Goal: Browse casually: Explore the website without a specific task or goal

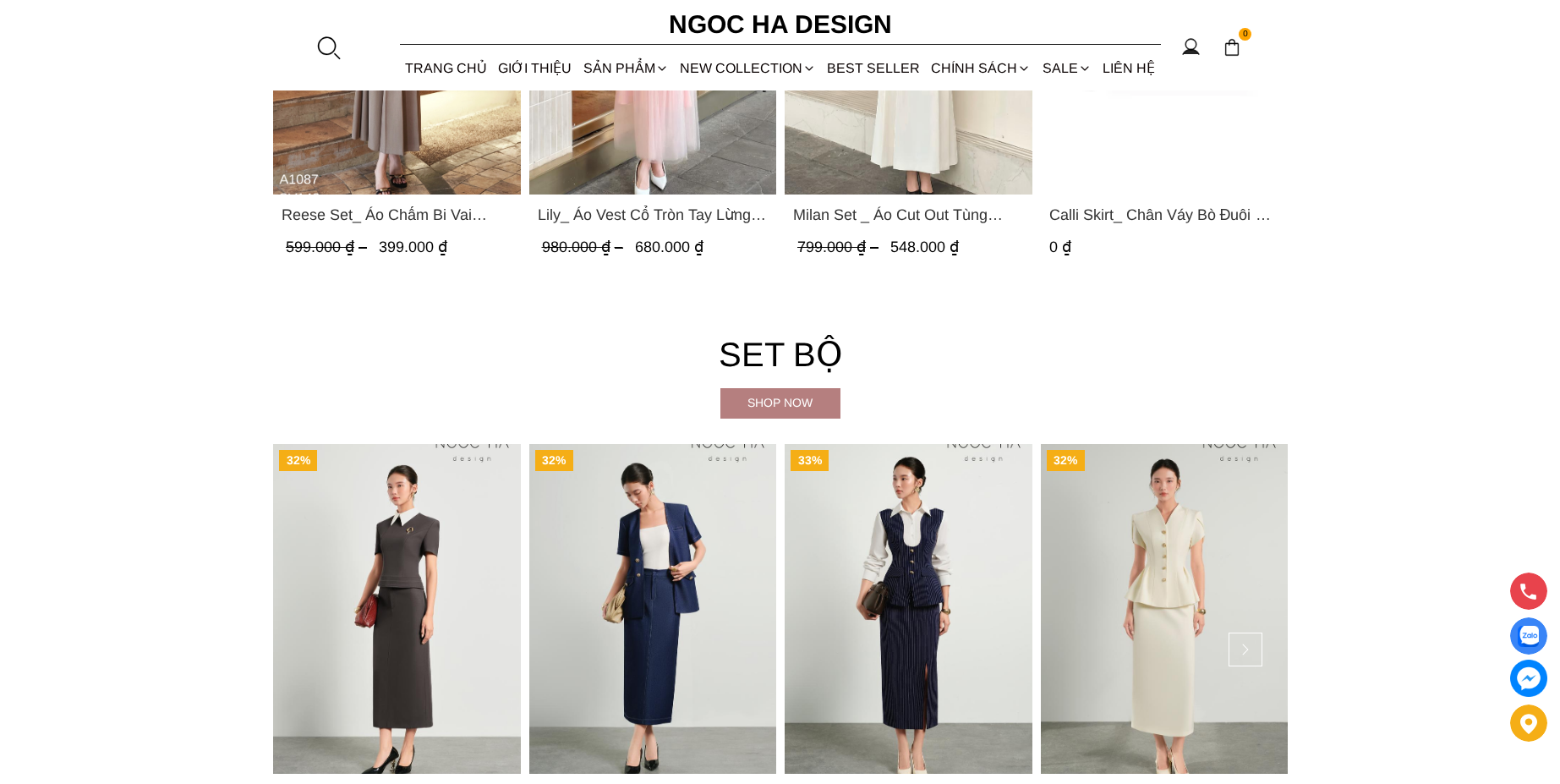
scroll to position [4262, 0]
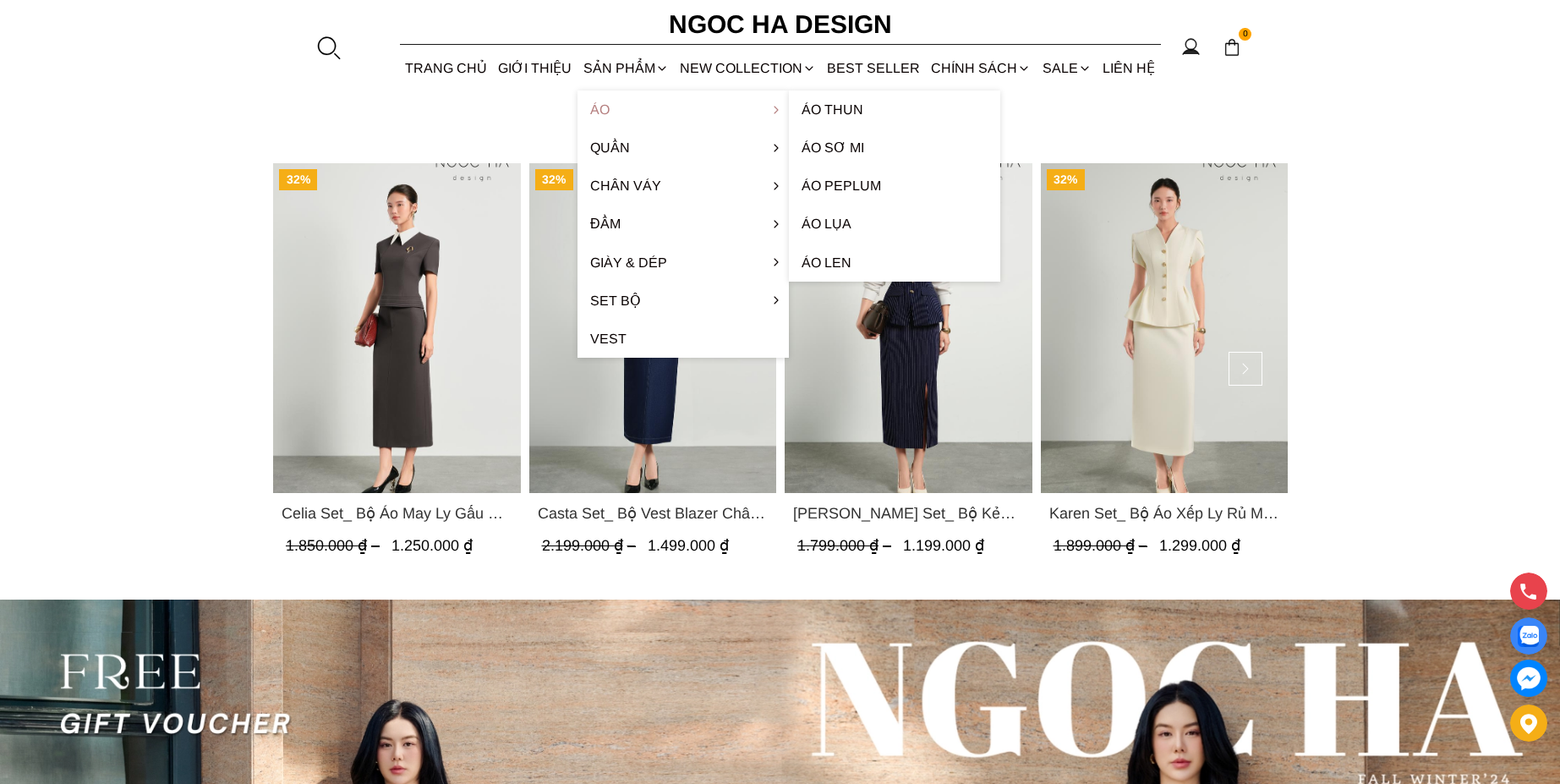
click at [621, 114] on link "Áo" at bounding box center [683, 109] width 211 height 38
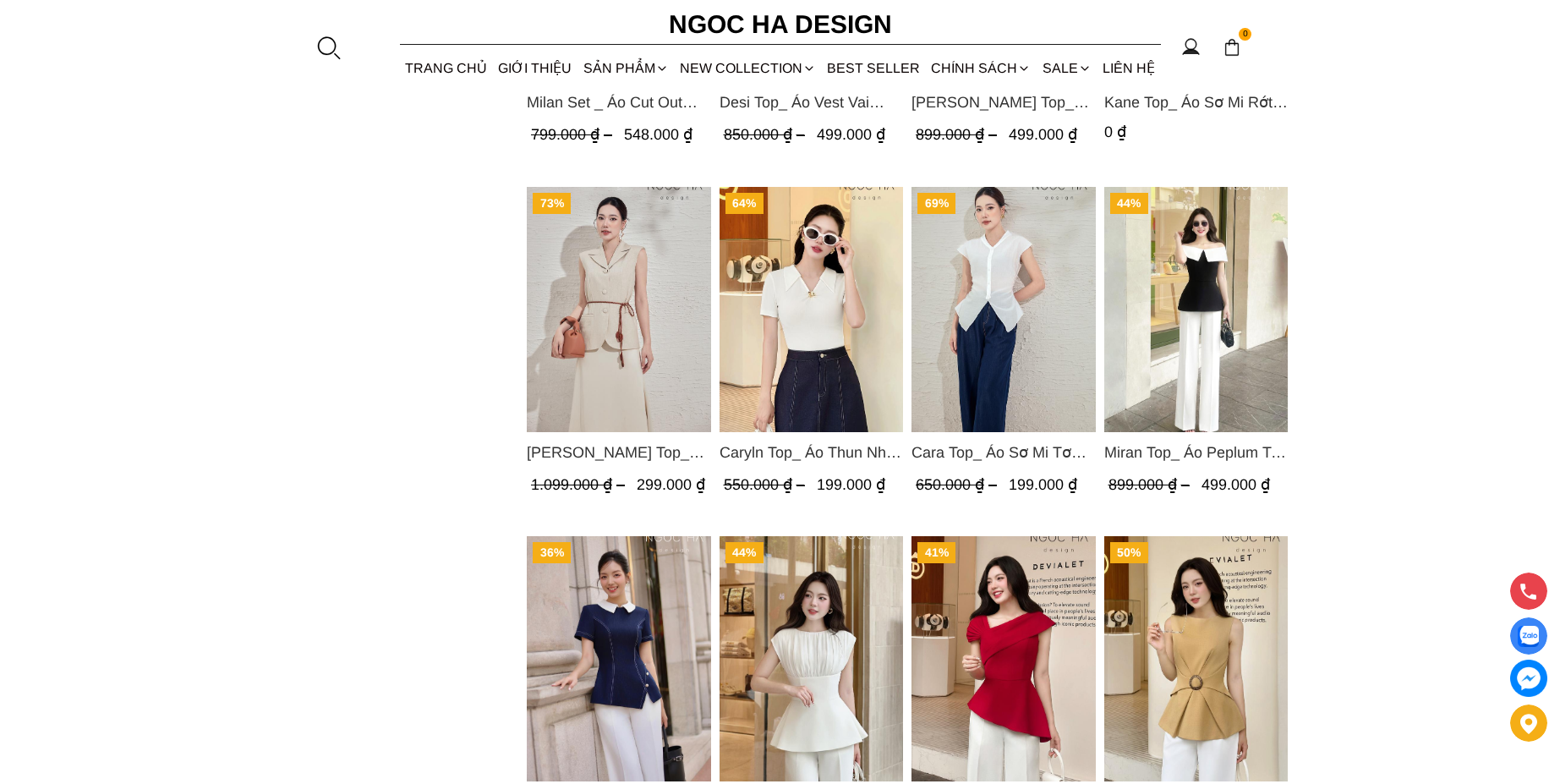
scroll to position [1979, 0]
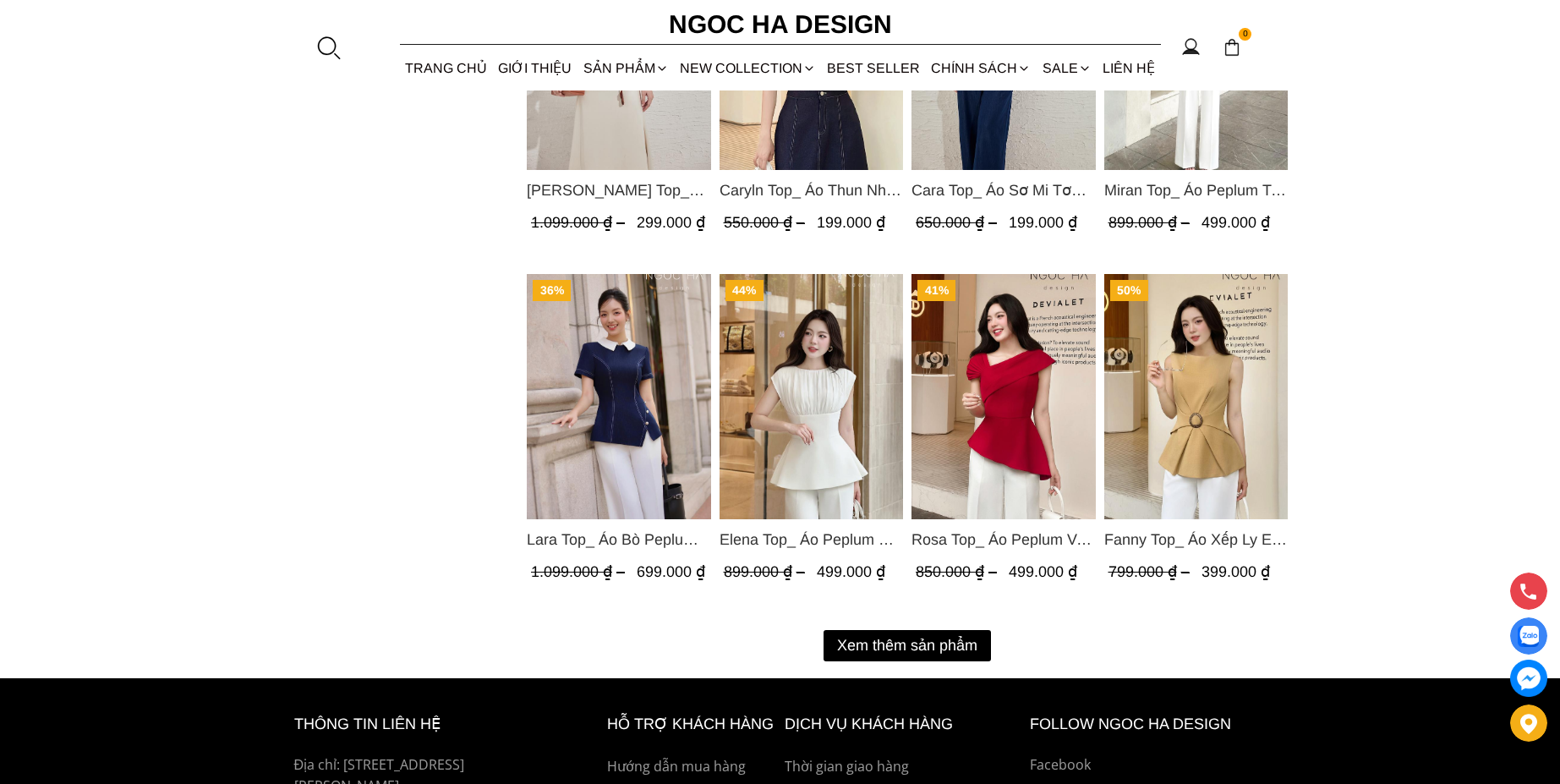
click at [934, 659] on button "Xem thêm sản phẩm" at bounding box center [907, 645] width 167 height 31
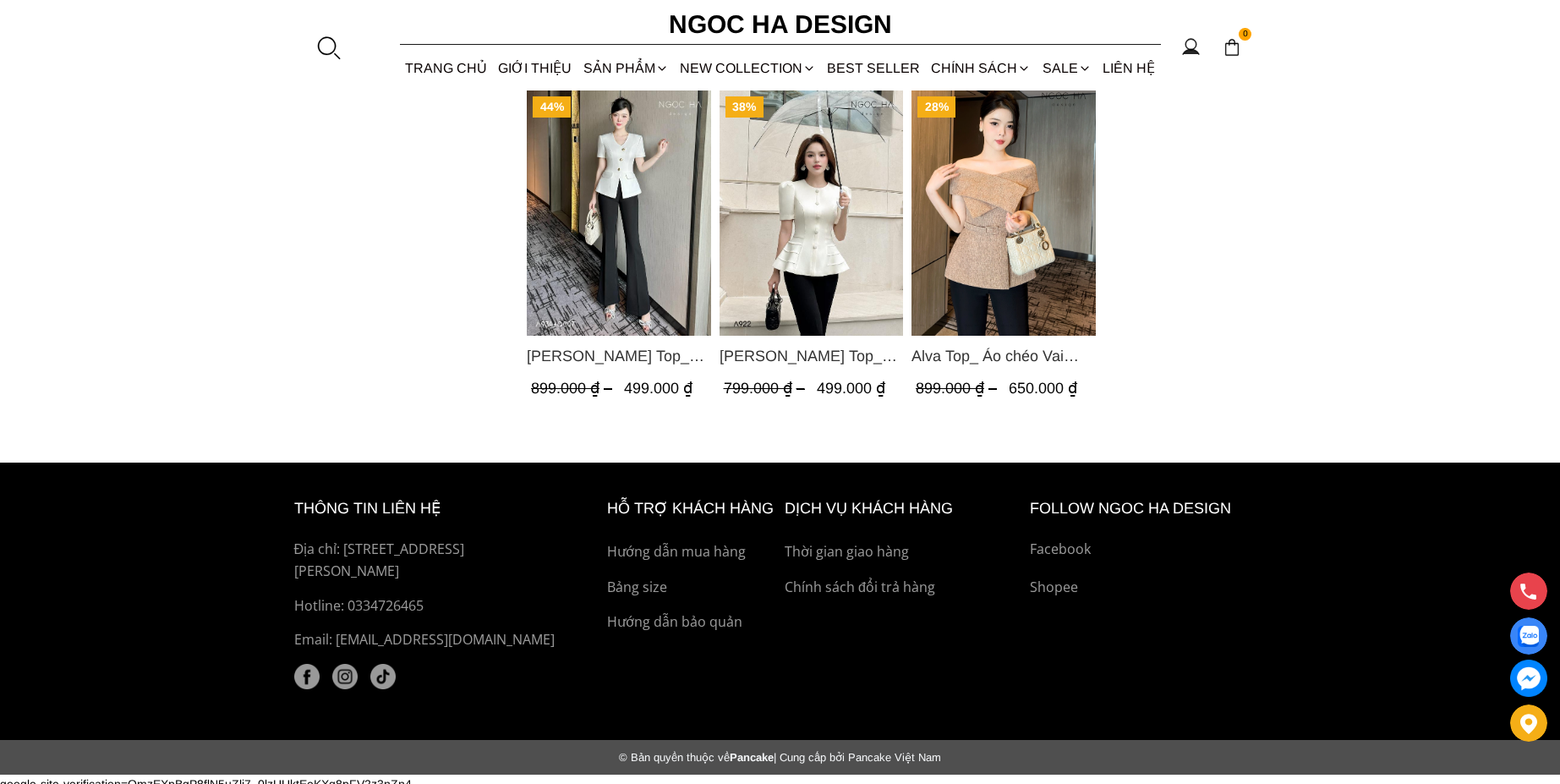
scroll to position [3920, 0]
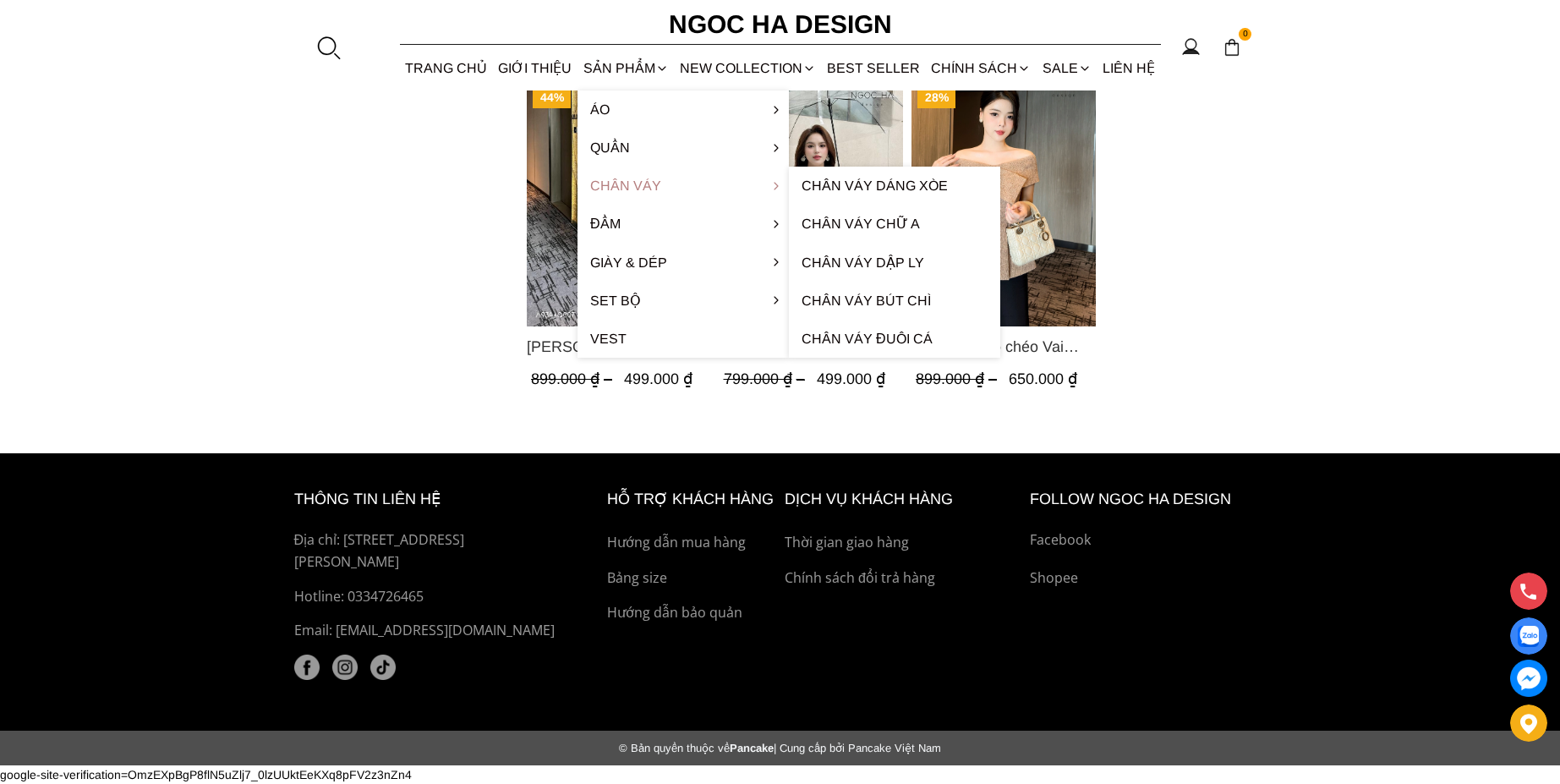
click at [610, 183] on link "Chân váy" at bounding box center [683, 185] width 211 height 38
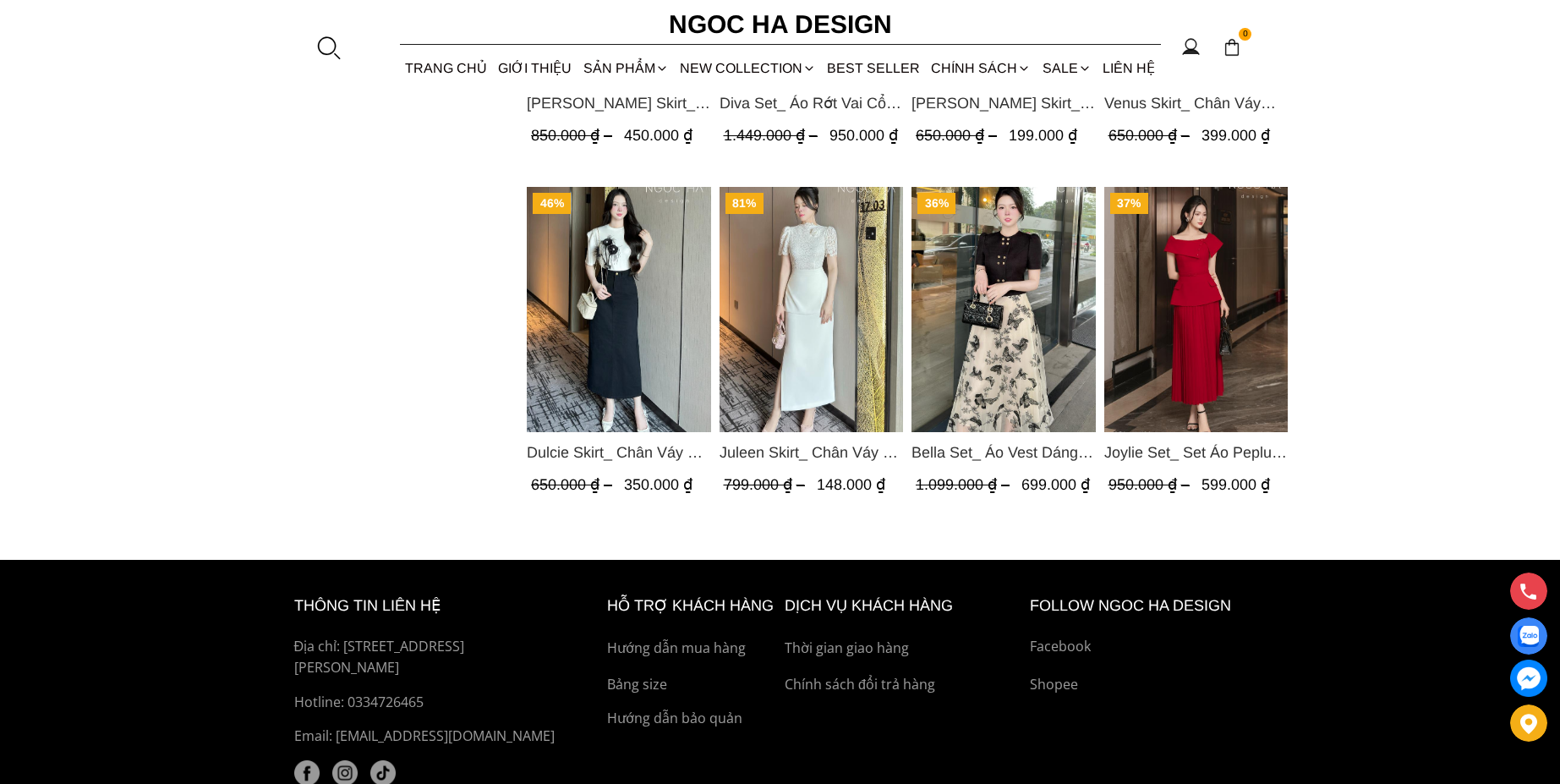
scroll to position [1370, 0]
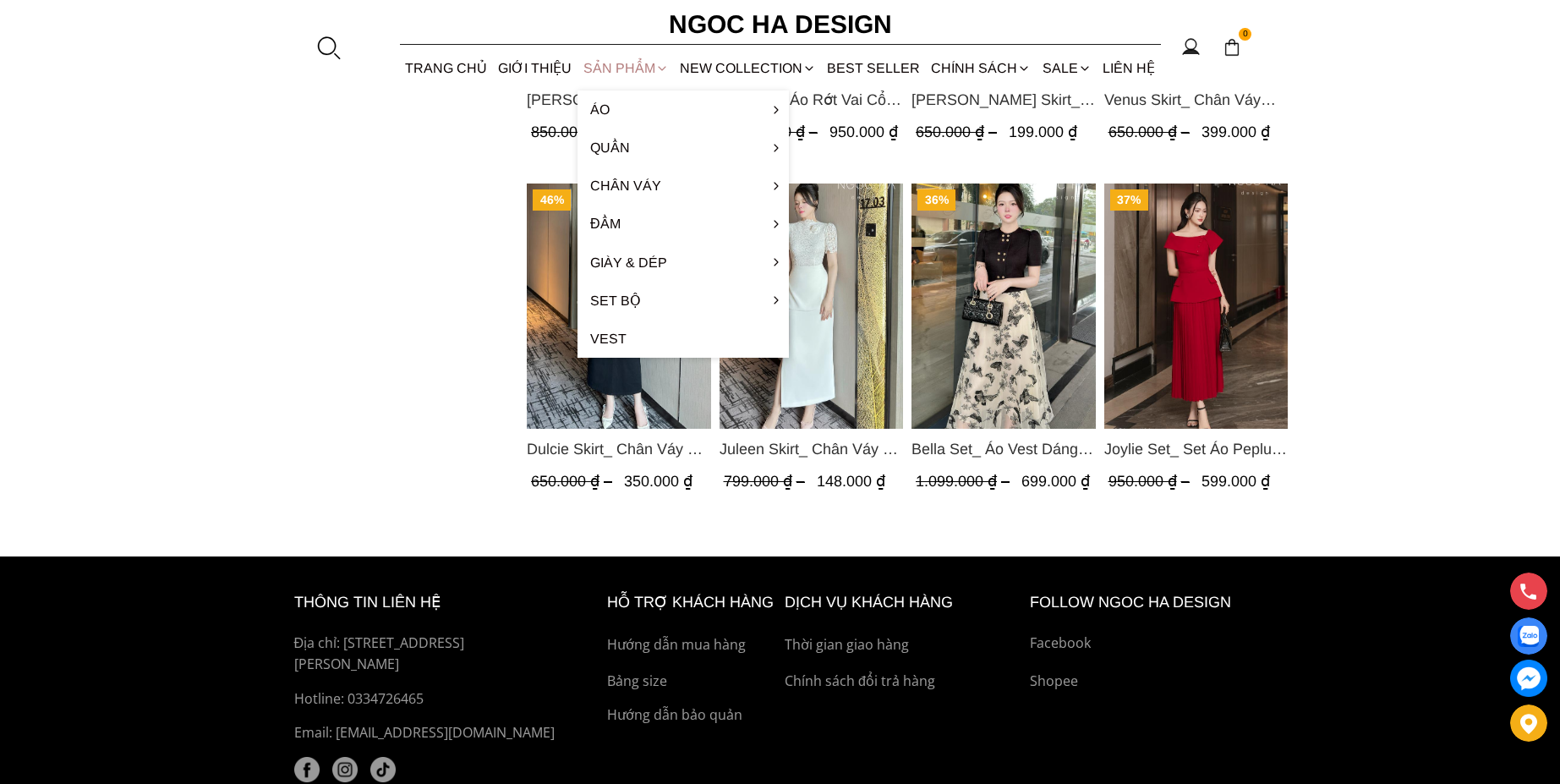
click at [620, 74] on div "SẢN PHẨM" at bounding box center [626, 68] width 97 height 45
click at [625, 68] on div "SẢN PHẨM" at bounding box center [626, 68] width 97 height 45
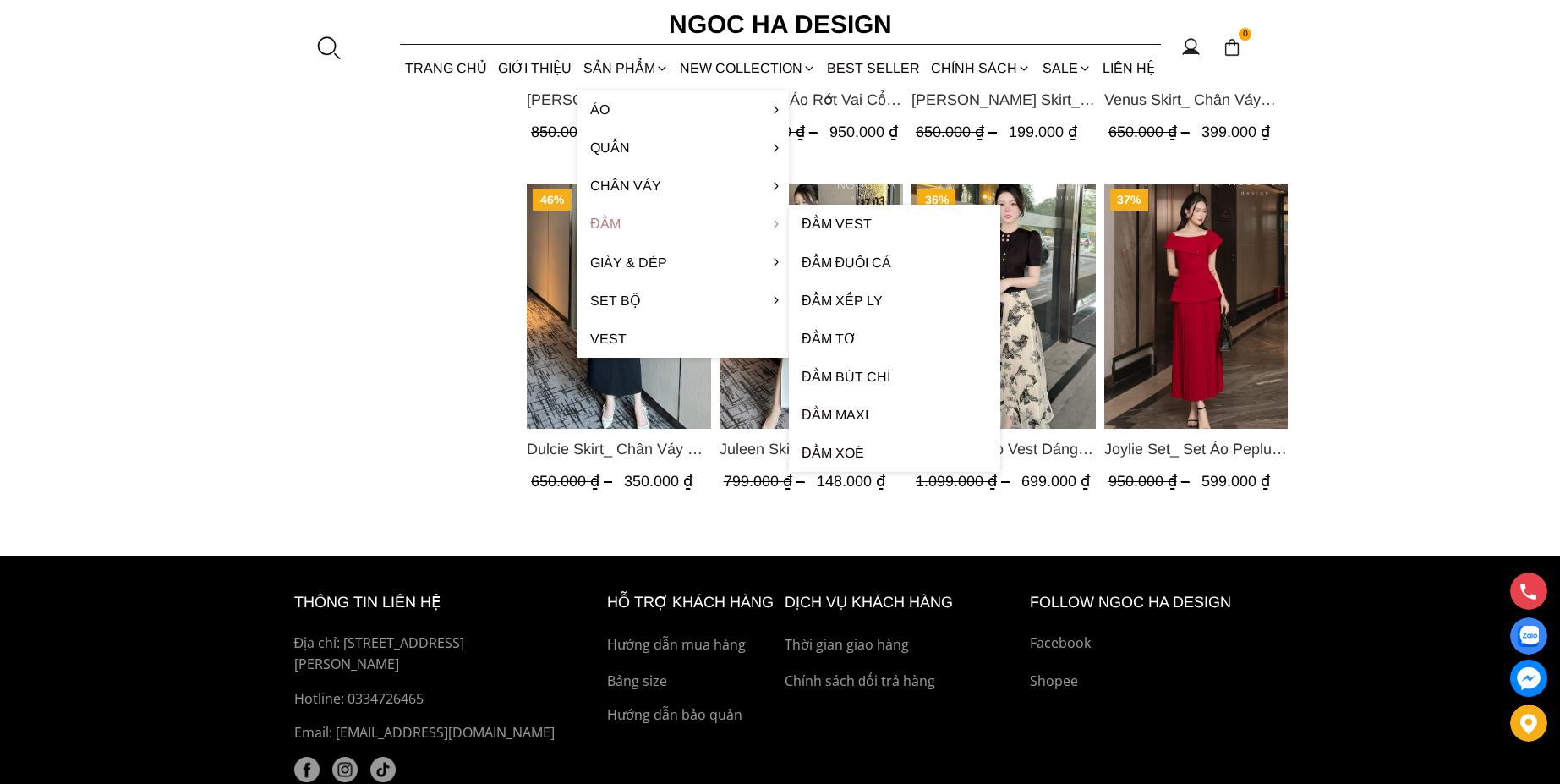
click at [600, 222] on link "Đầm" at bounding box center [683, 224] width 211 height 38
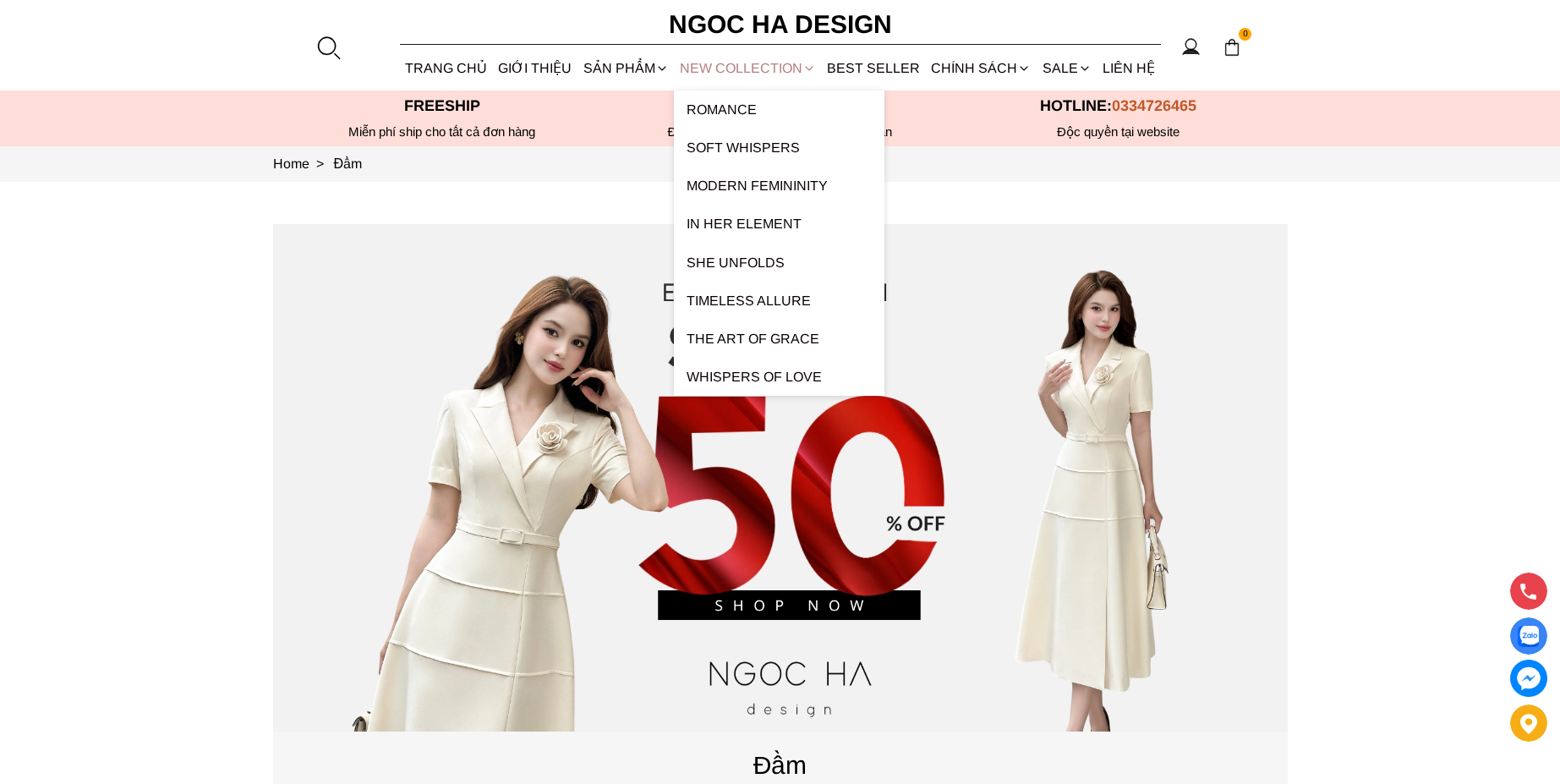
click at [736, 67] on link "NEW COLLECTION" at bounding box center [747, 68] width 147 height 45
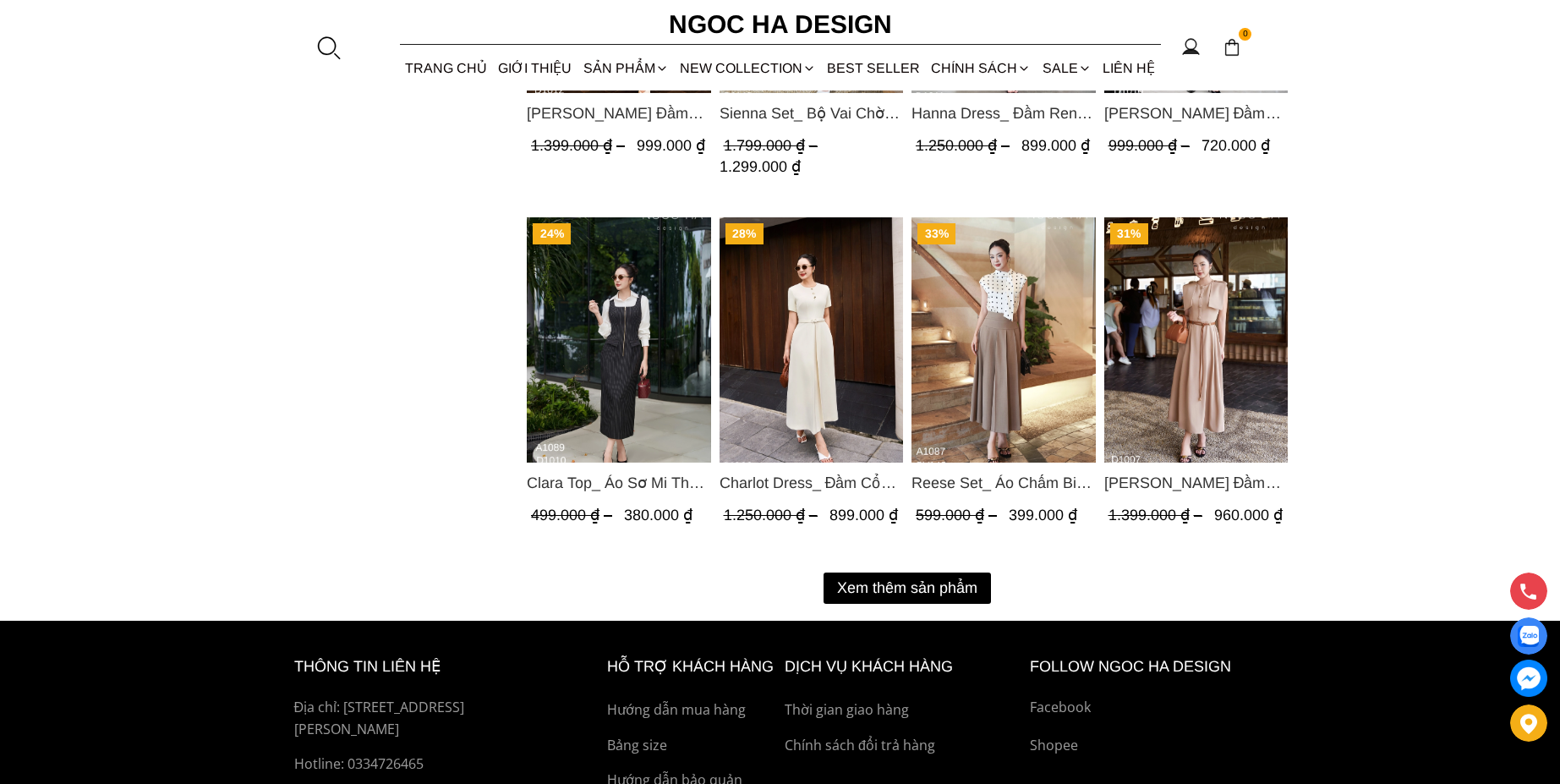
scroll to position [2131, 0]
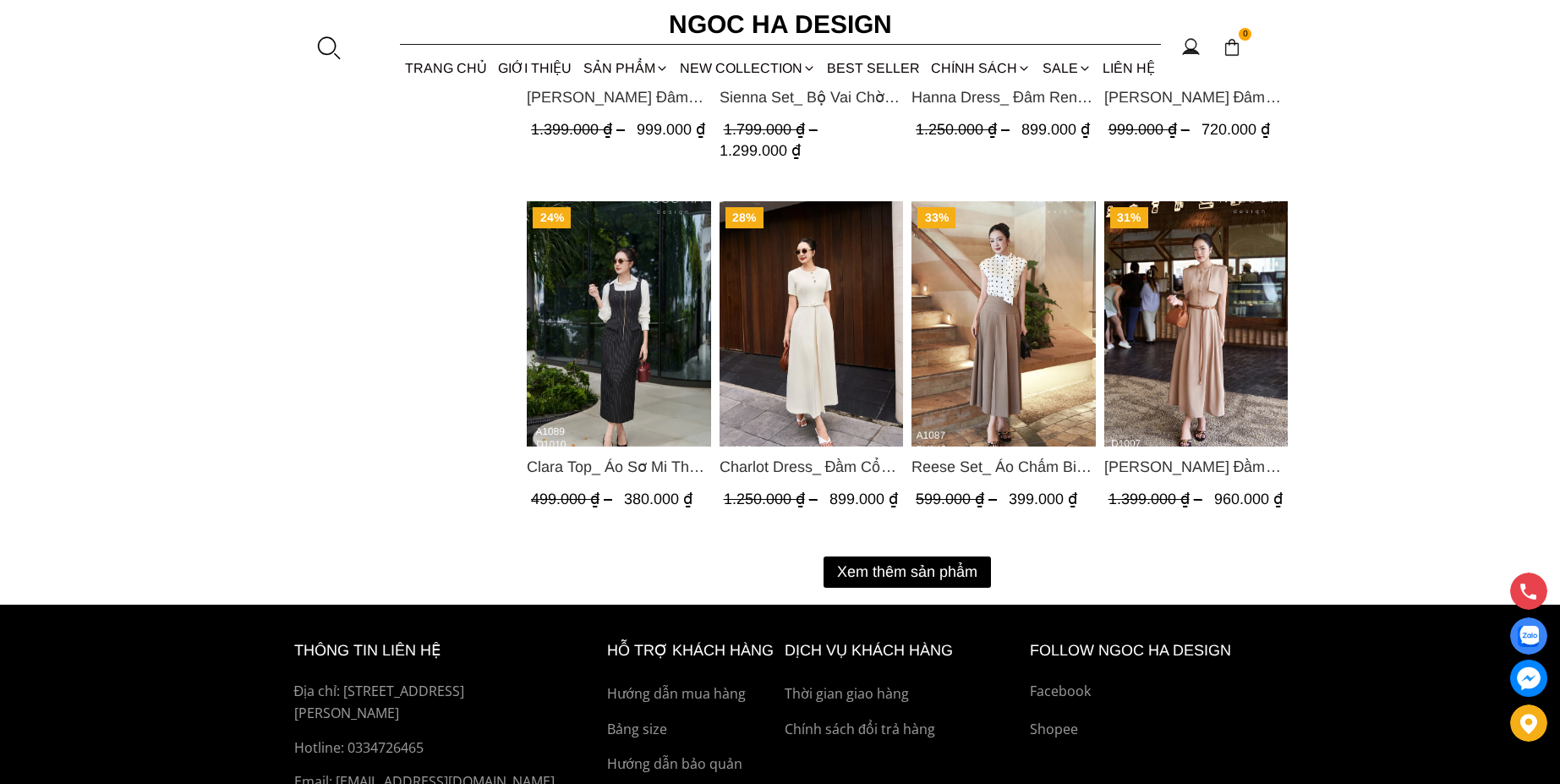
click at [851, 567] on button "Xem thêm sản phẩm" at bounding box center [907, 572] width 167 height 31
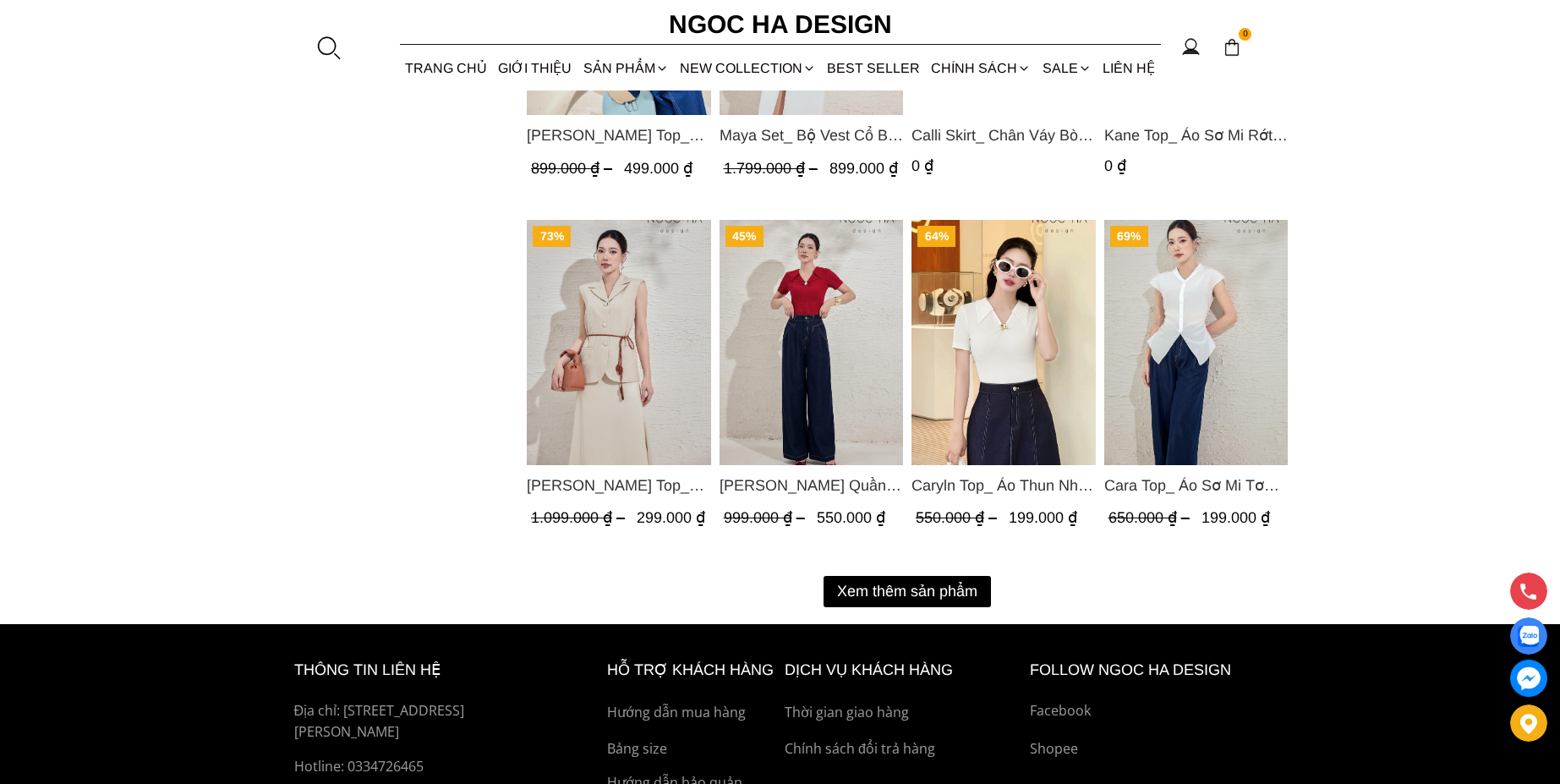
scroll to position [4046, 0]
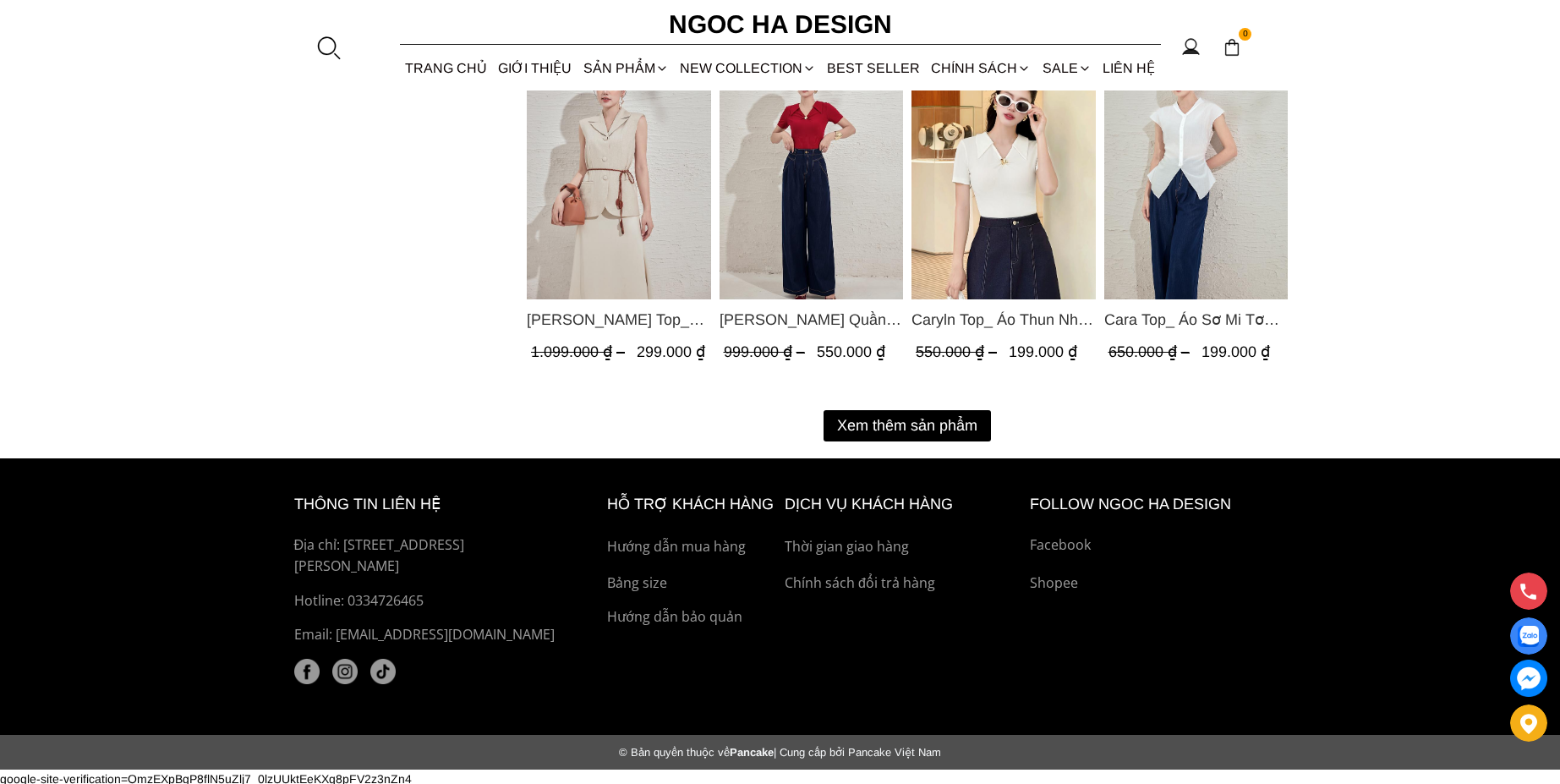
click at [882, 413] on button "Xem thêm sản phẩm" at bounding box center [907, 425] width 167 height 31
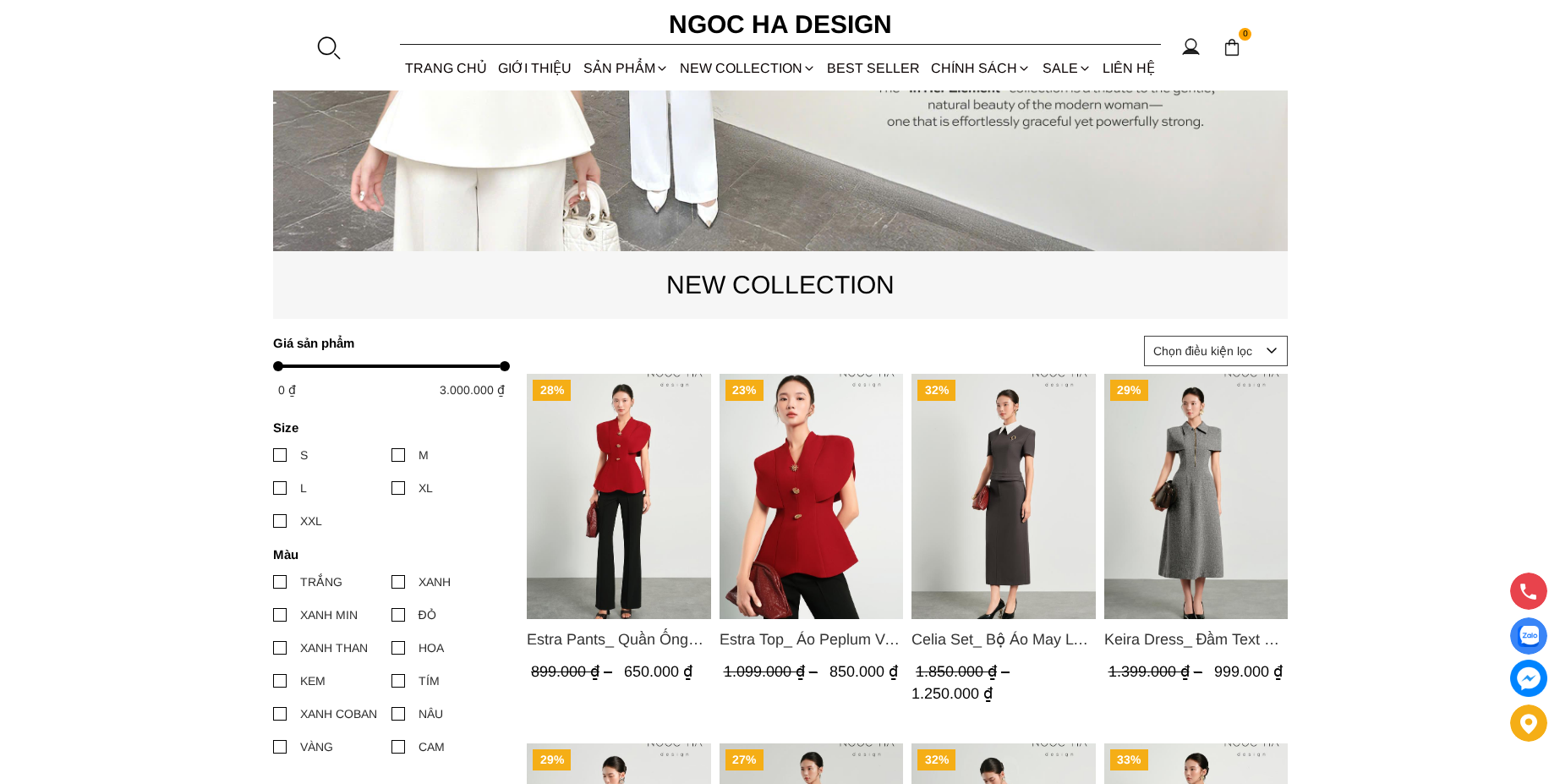
scroll to position [0, 0]
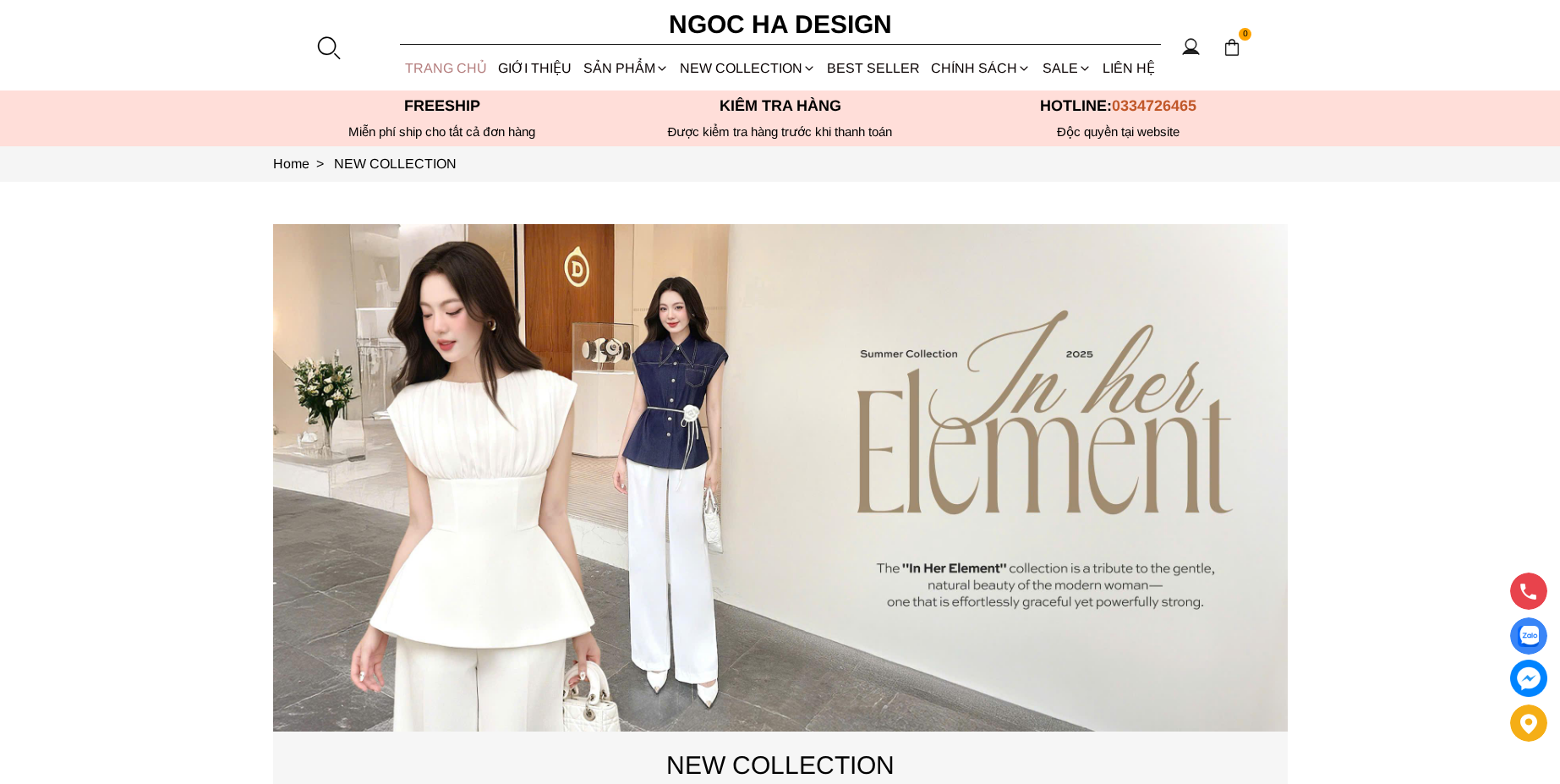
click at [455, 71] on link "TRANG CHỦ" at bounding box center [447, 68] width 93 height 45
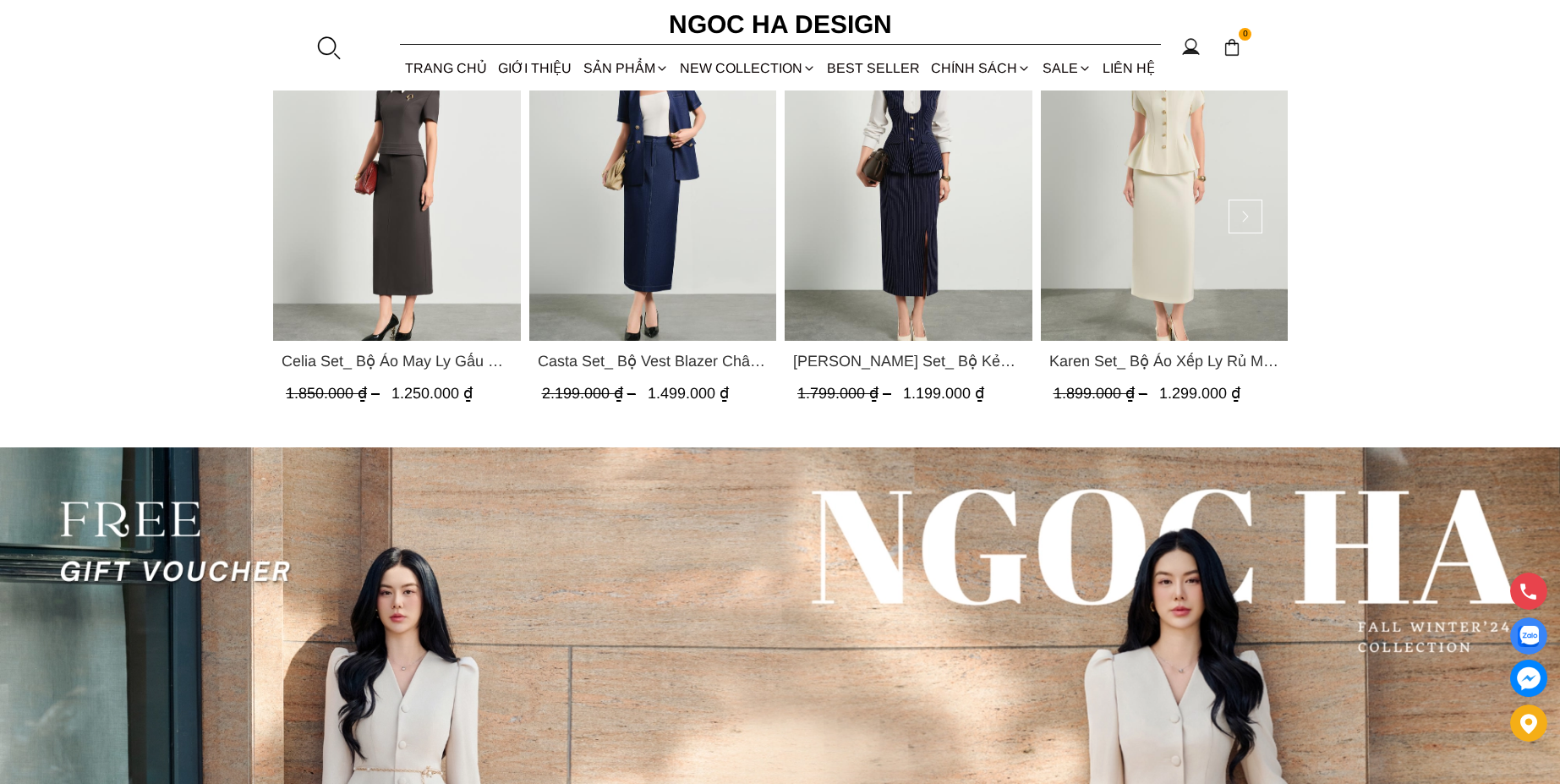
scroll to position [4870, 0]
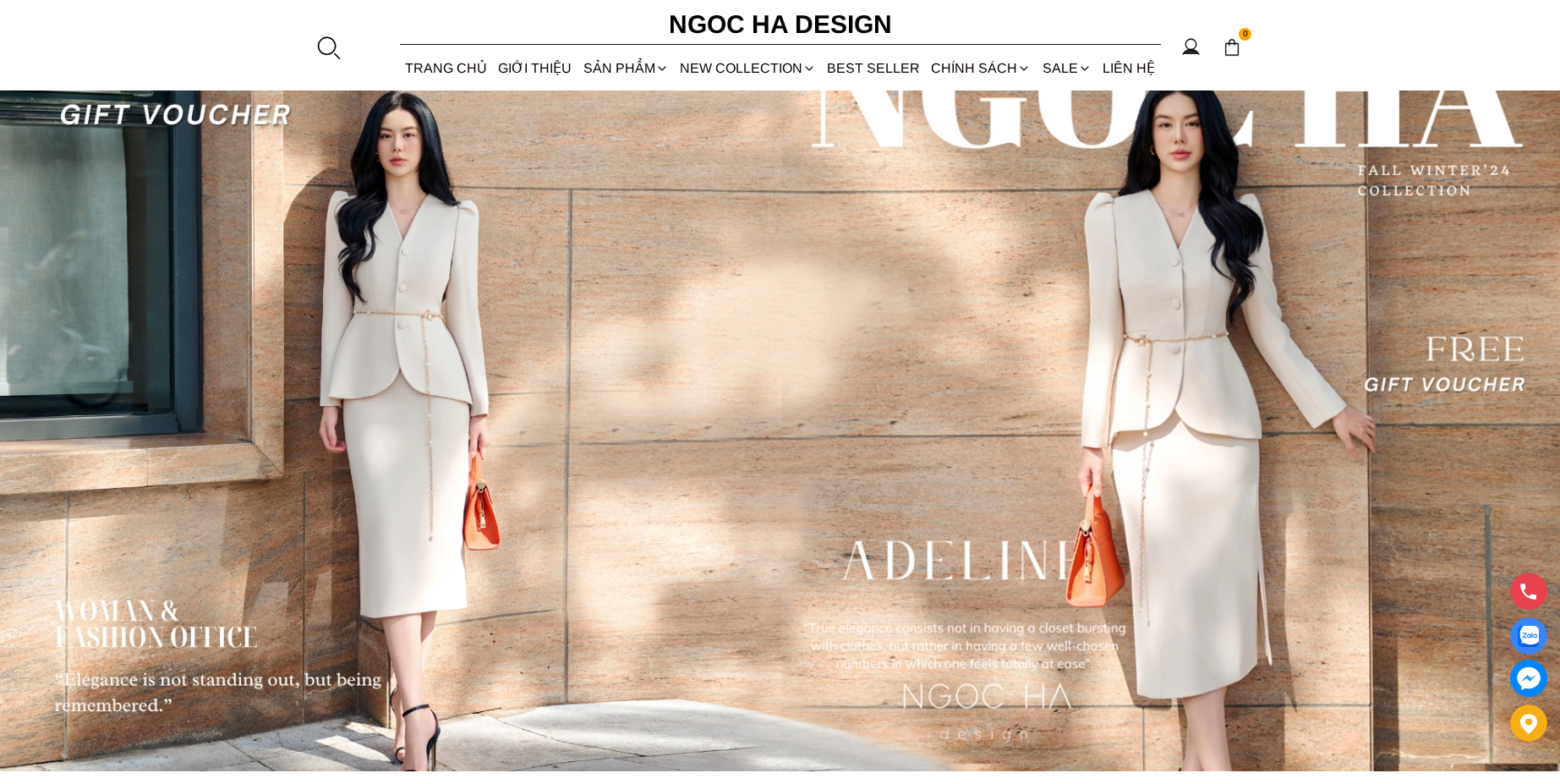
click at [507, 353] on img at bounding box center [780, 381] width 1560 height 780
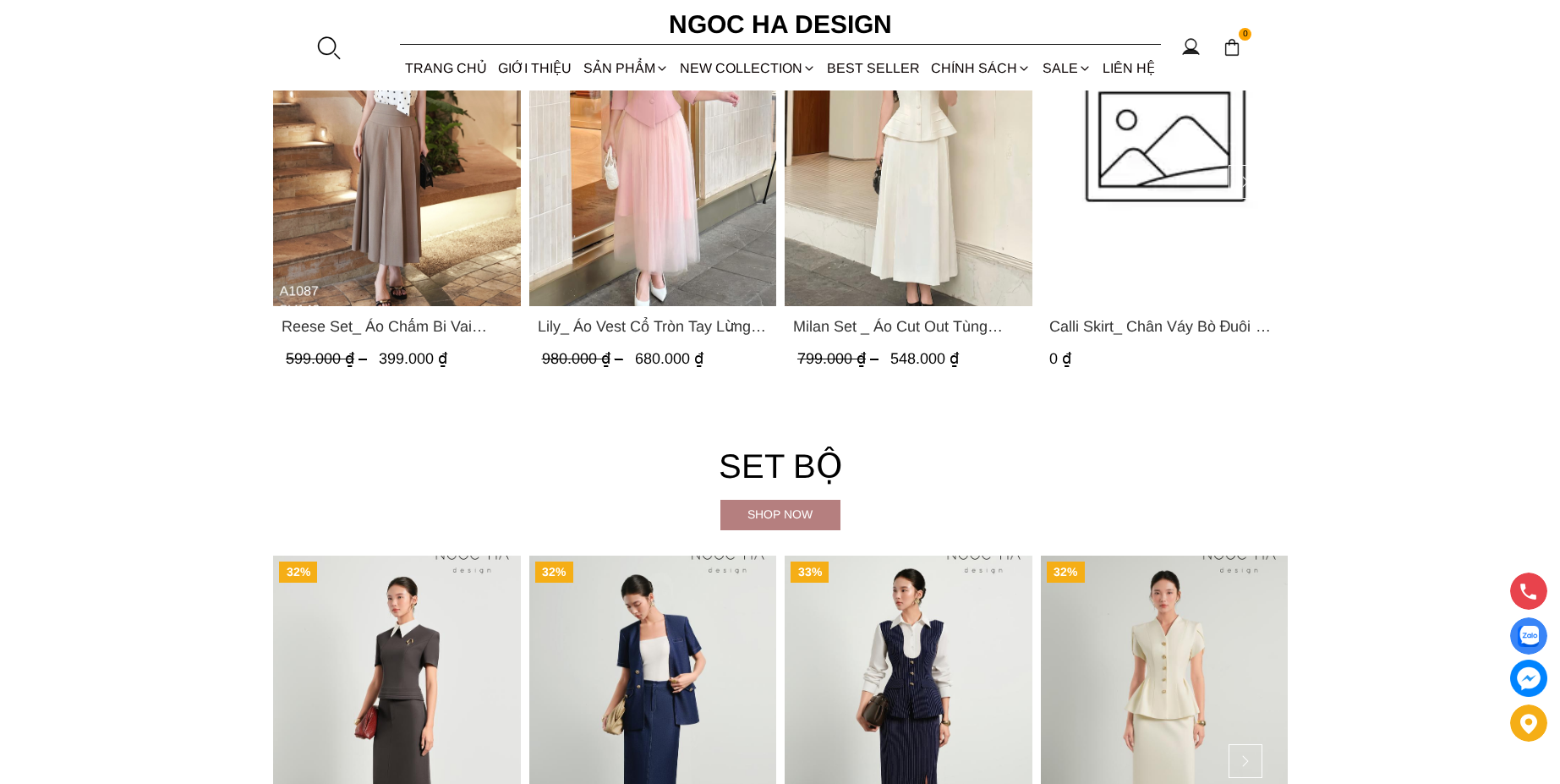
scroll to position [3867, 0]
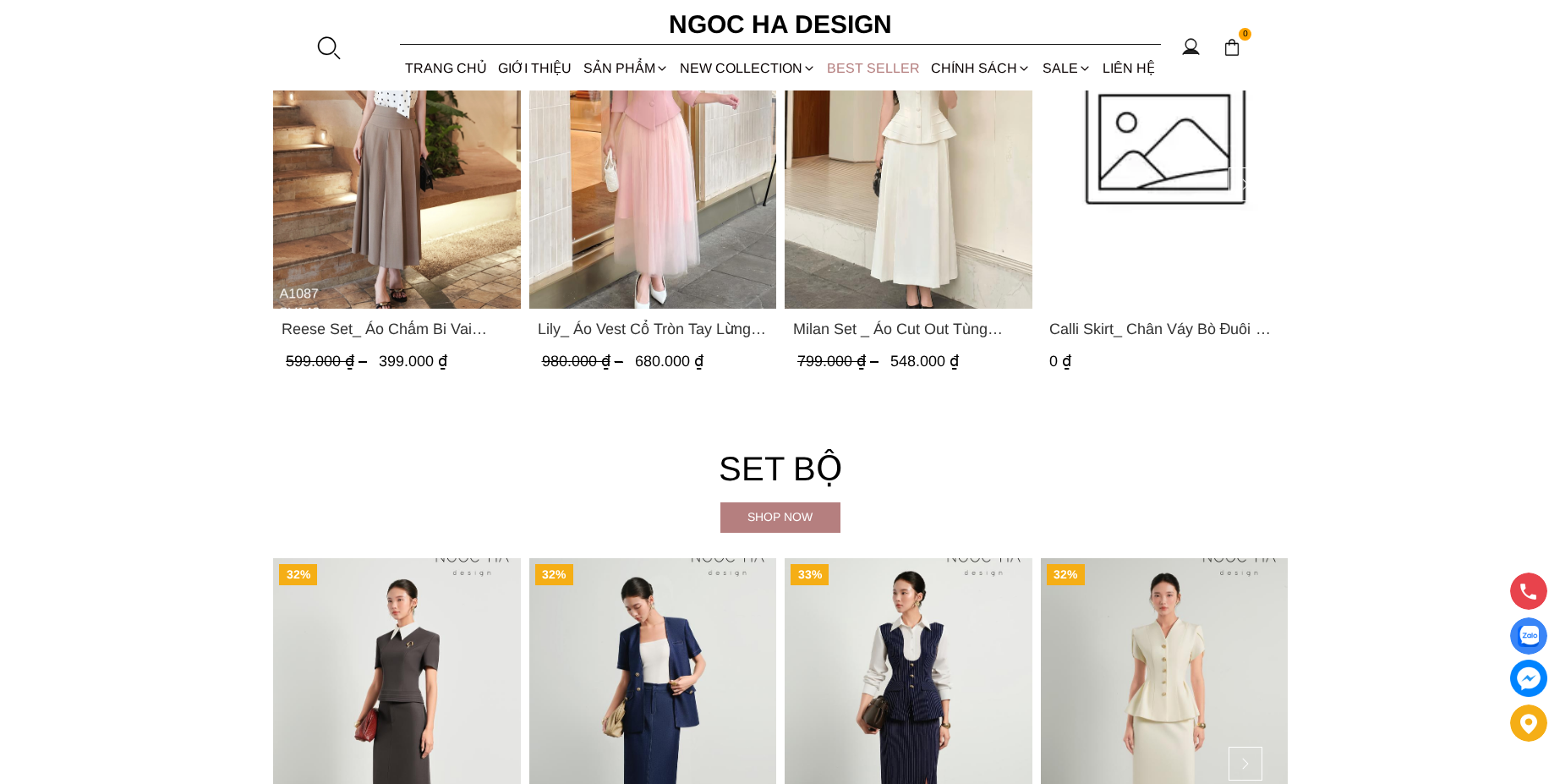
click at [872, 60] on link "BEST SELLER" at bounding box center [874, 68] width 104 height 45
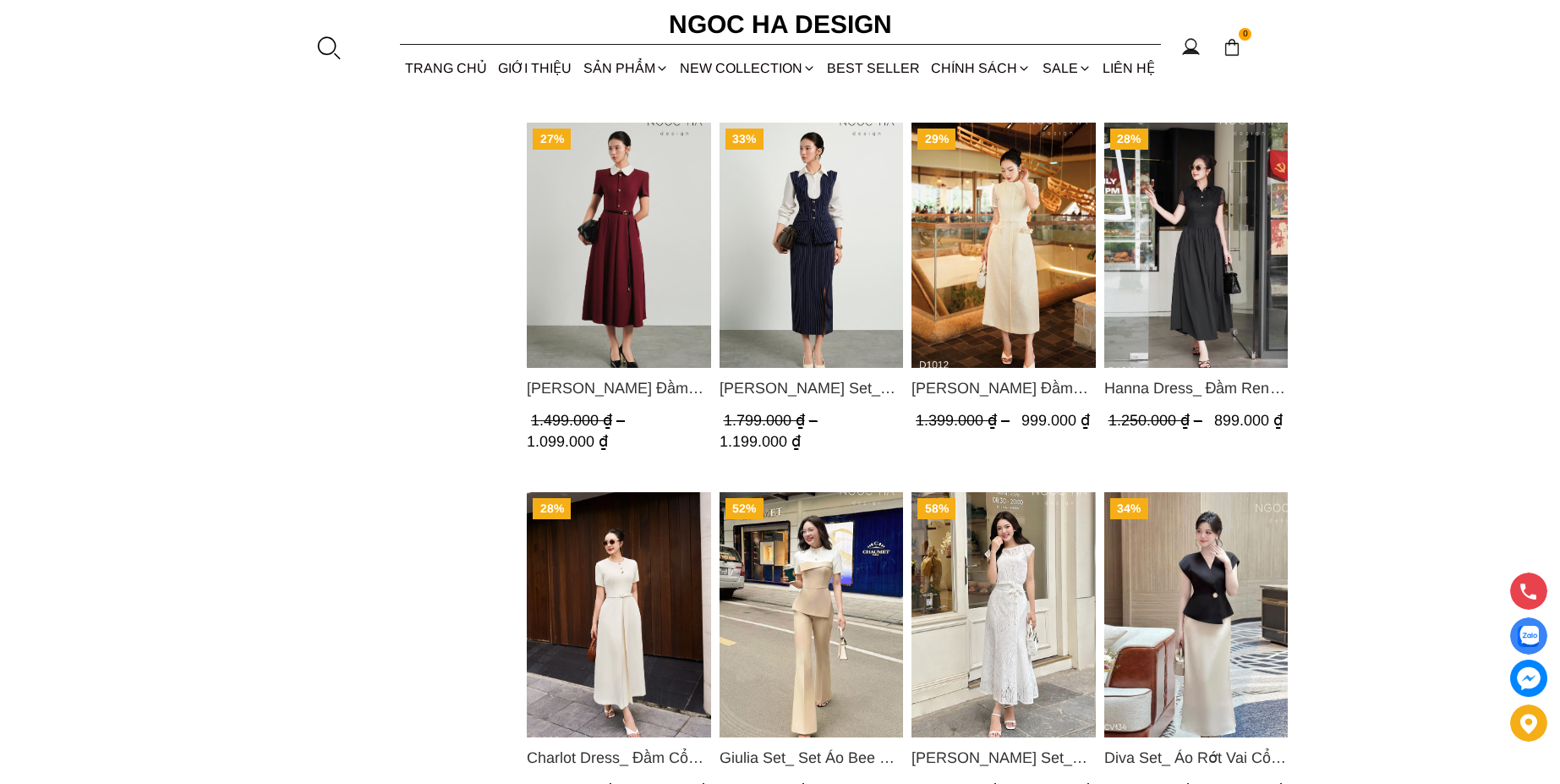
scroll to position [2131, 0]
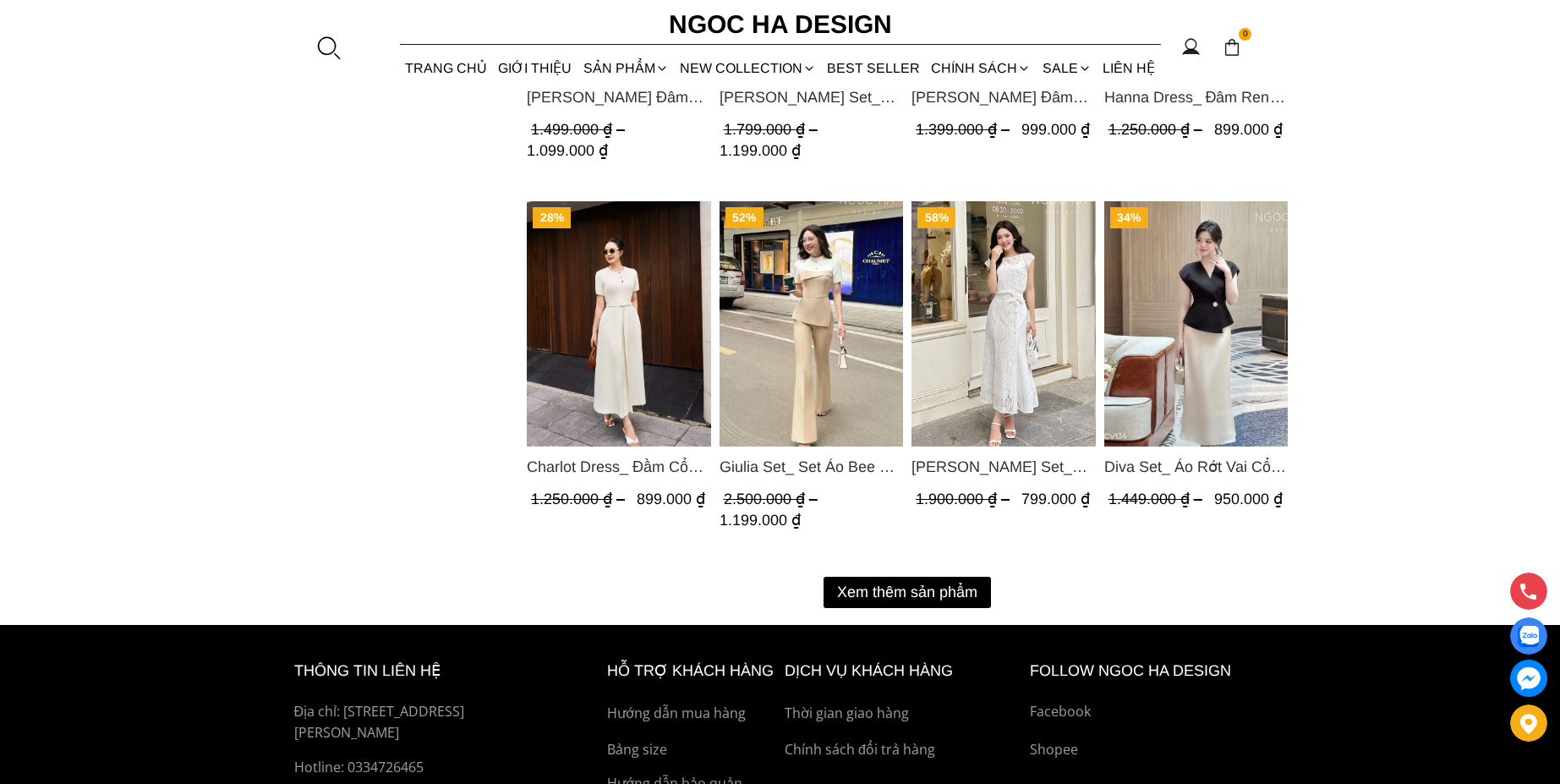
click at [924, 584] on button "Xem thêm sản phẩm" at bounding box center [907, 592] width 167 height 31
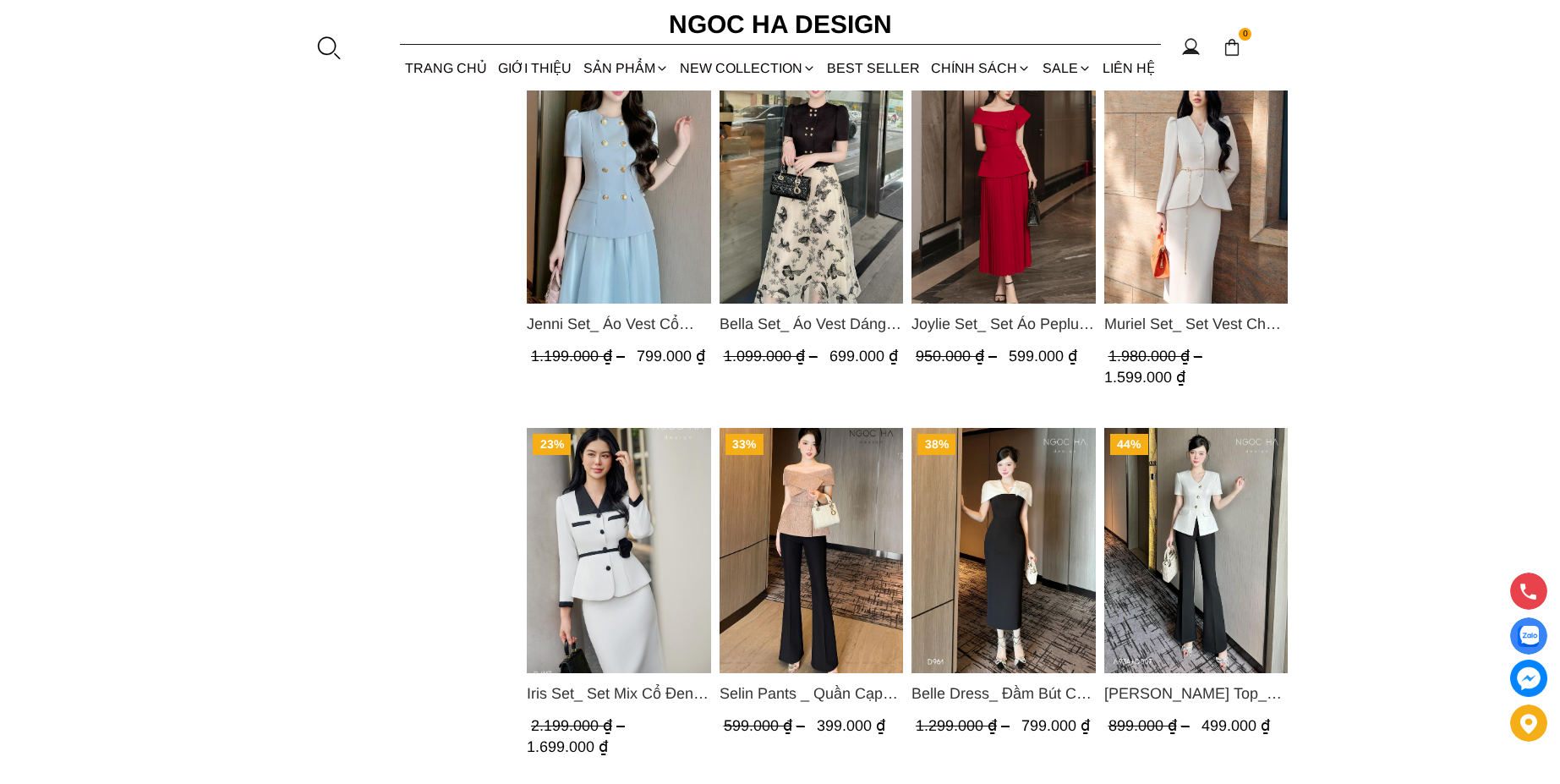
scroll to position [2435, 0]
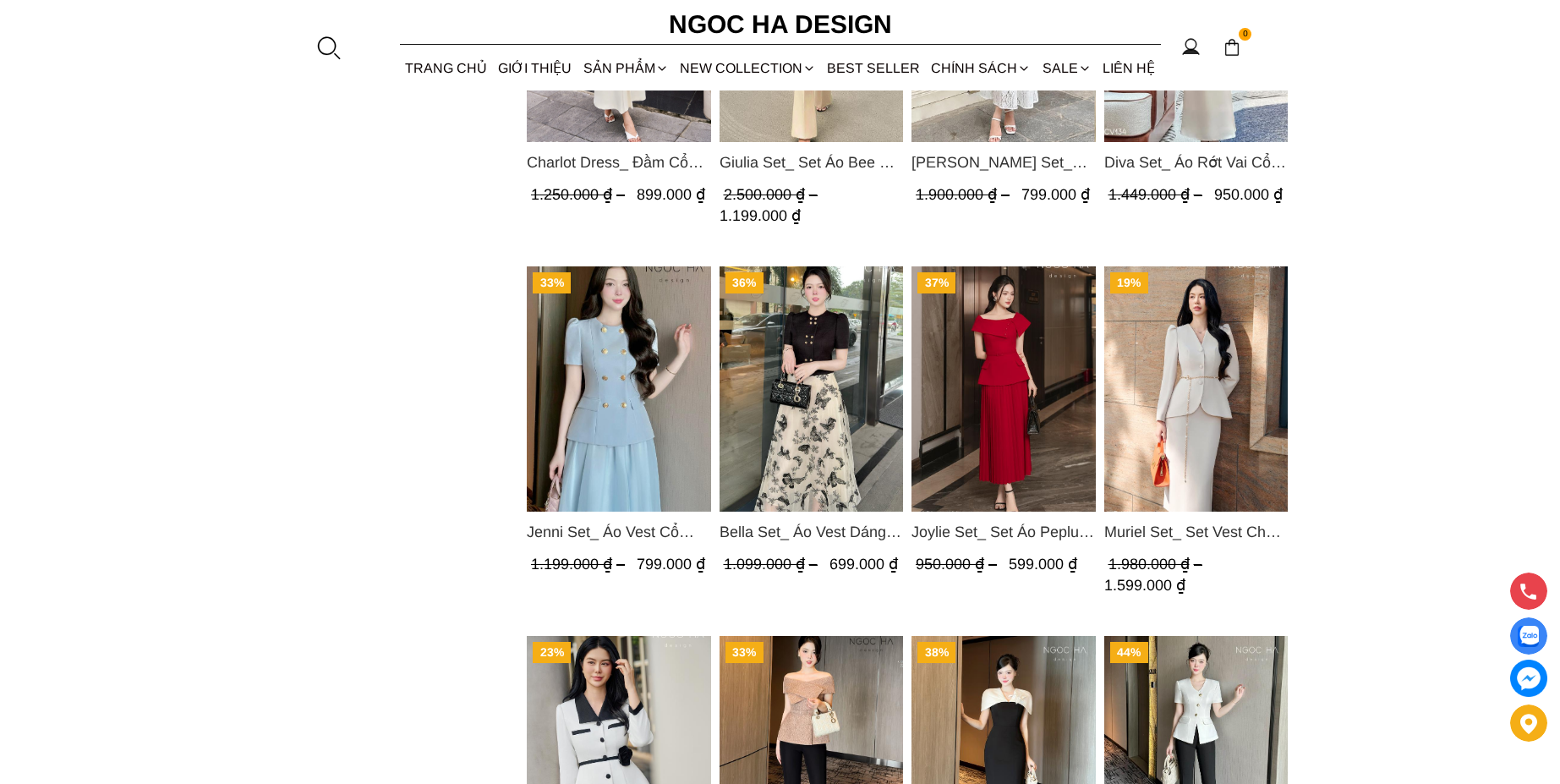
click at [1213, 386] on img "Product image - Muriel Set_ Set Vest Chân Váy Màu Bee Vai Xếp Ly Cổ V Kèm Đai K…" at bounding box center [1196, 389] width 184 height 245
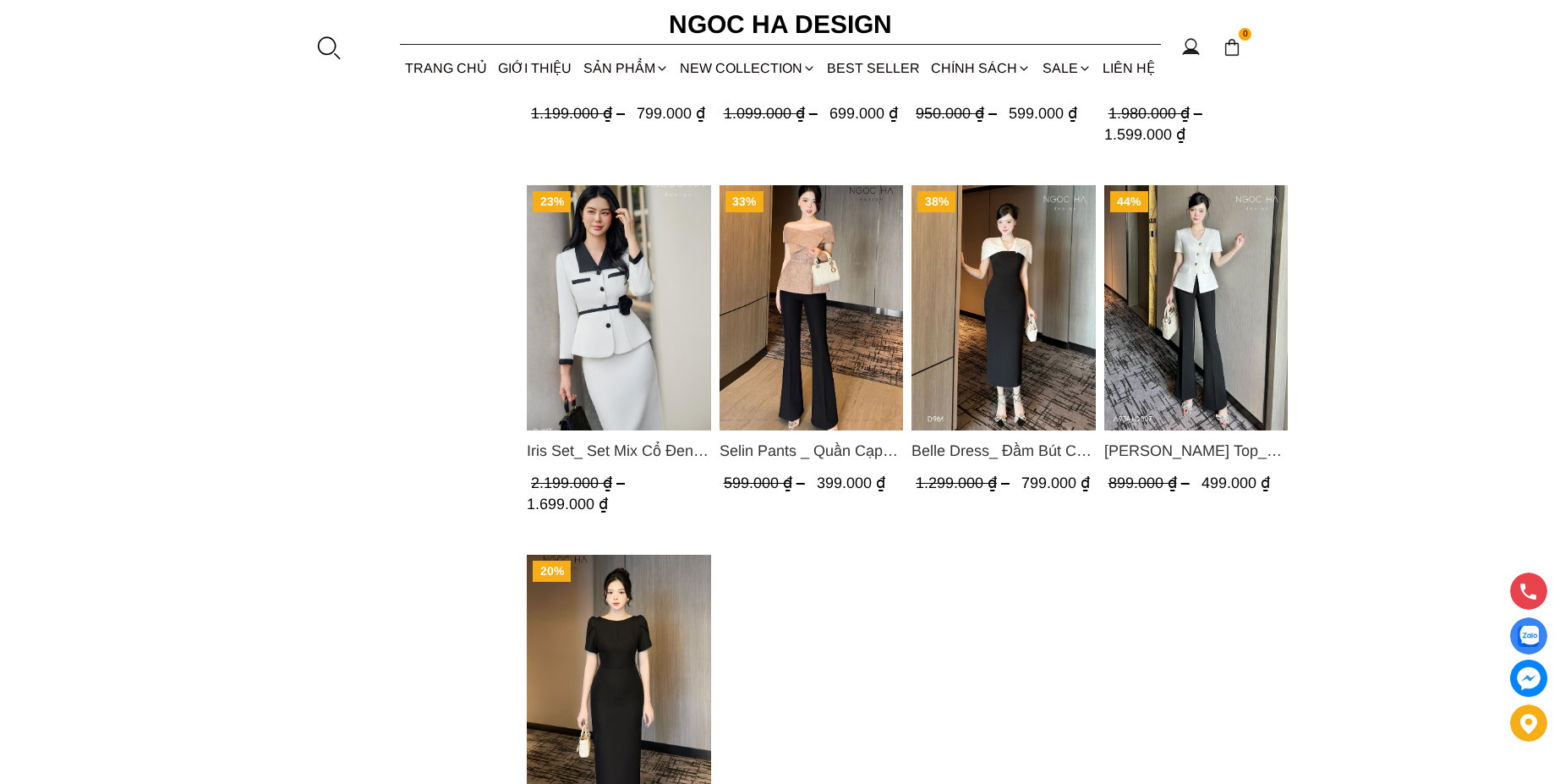
scroll to position [2740, 0]
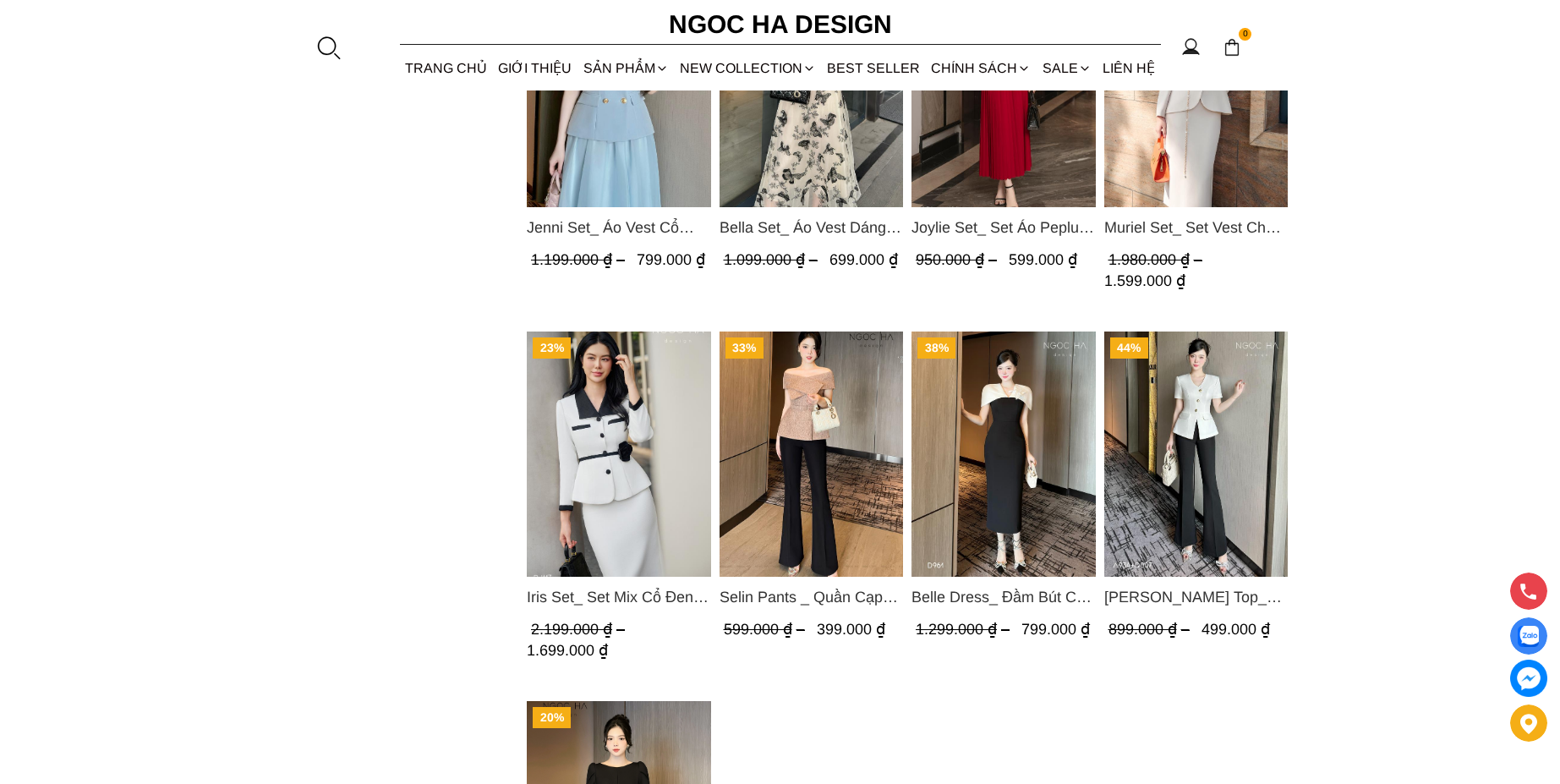
click at [621, 432] on img "Product image - Iris Set_ Set Mix Cổ Đen Chân Váy Bút Chì Màu Trắng Kèm Đai Hoa…" at bounding box center [619, 454] width 184 height 245
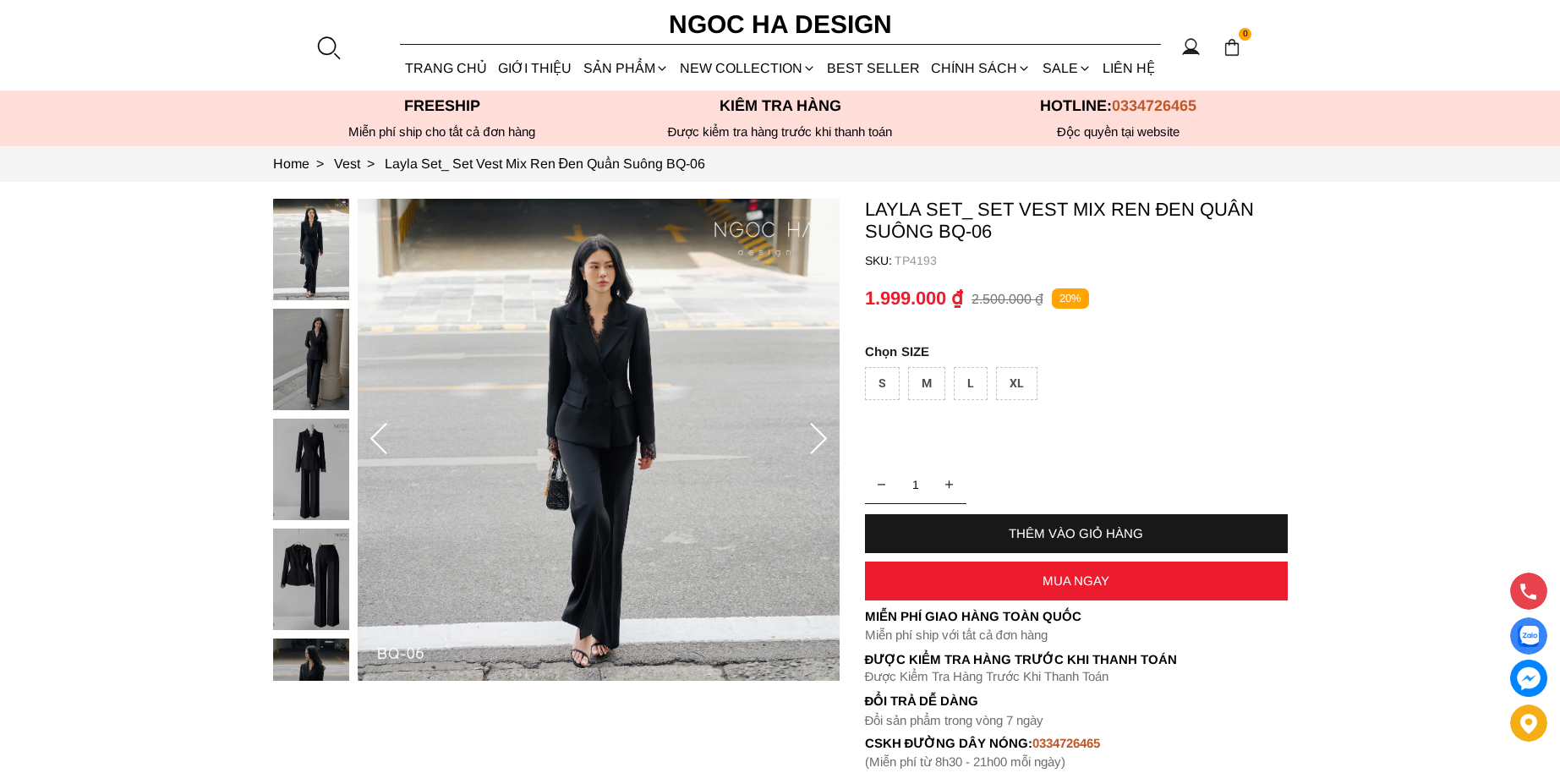
click at [300, 291] on div at bounding box center [315, 693] width 84 height 989
click at [437, 267] on img at bounding box center [599, 439] width 482 height 482
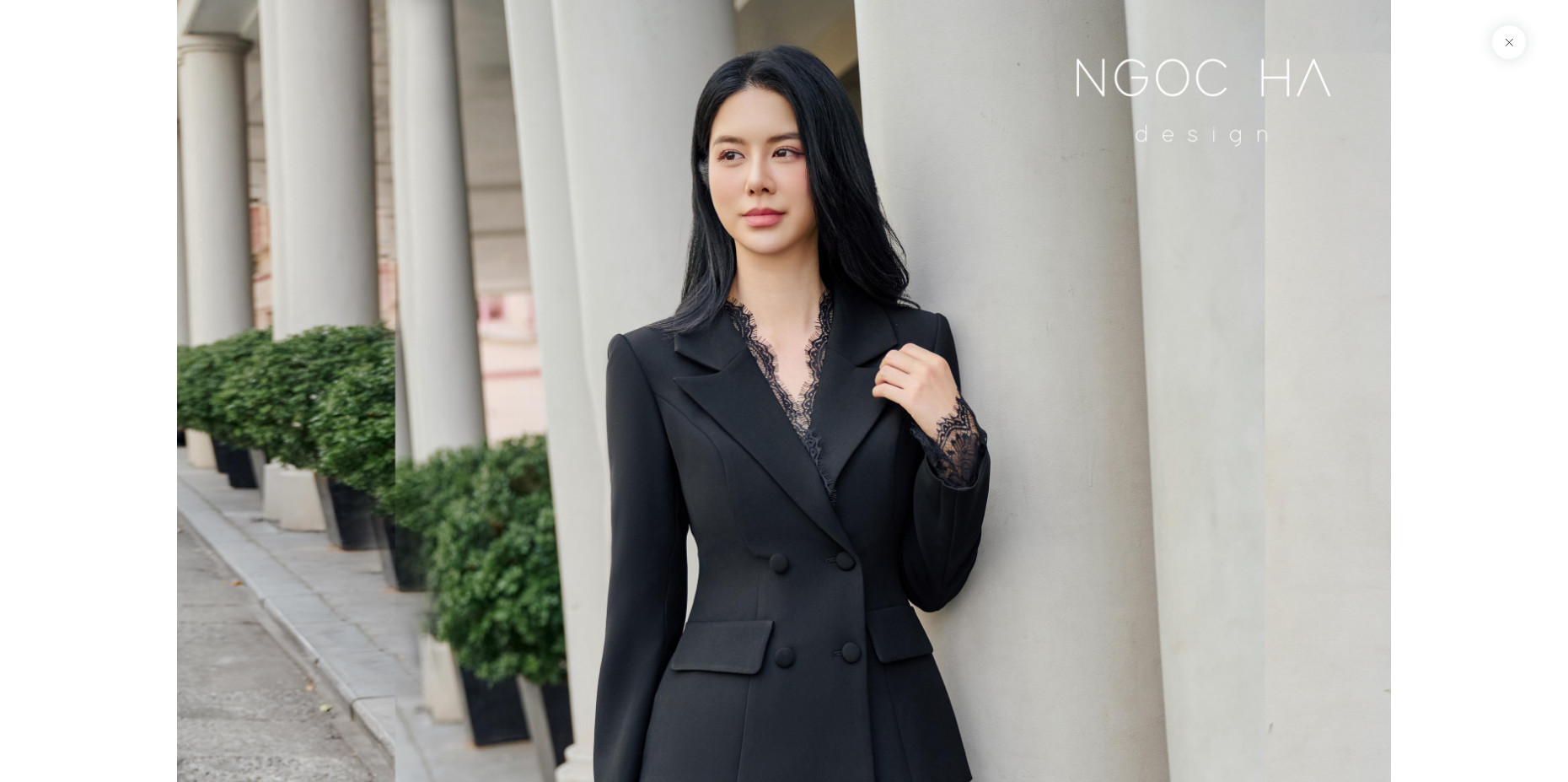
scroll to position [7742, 0]
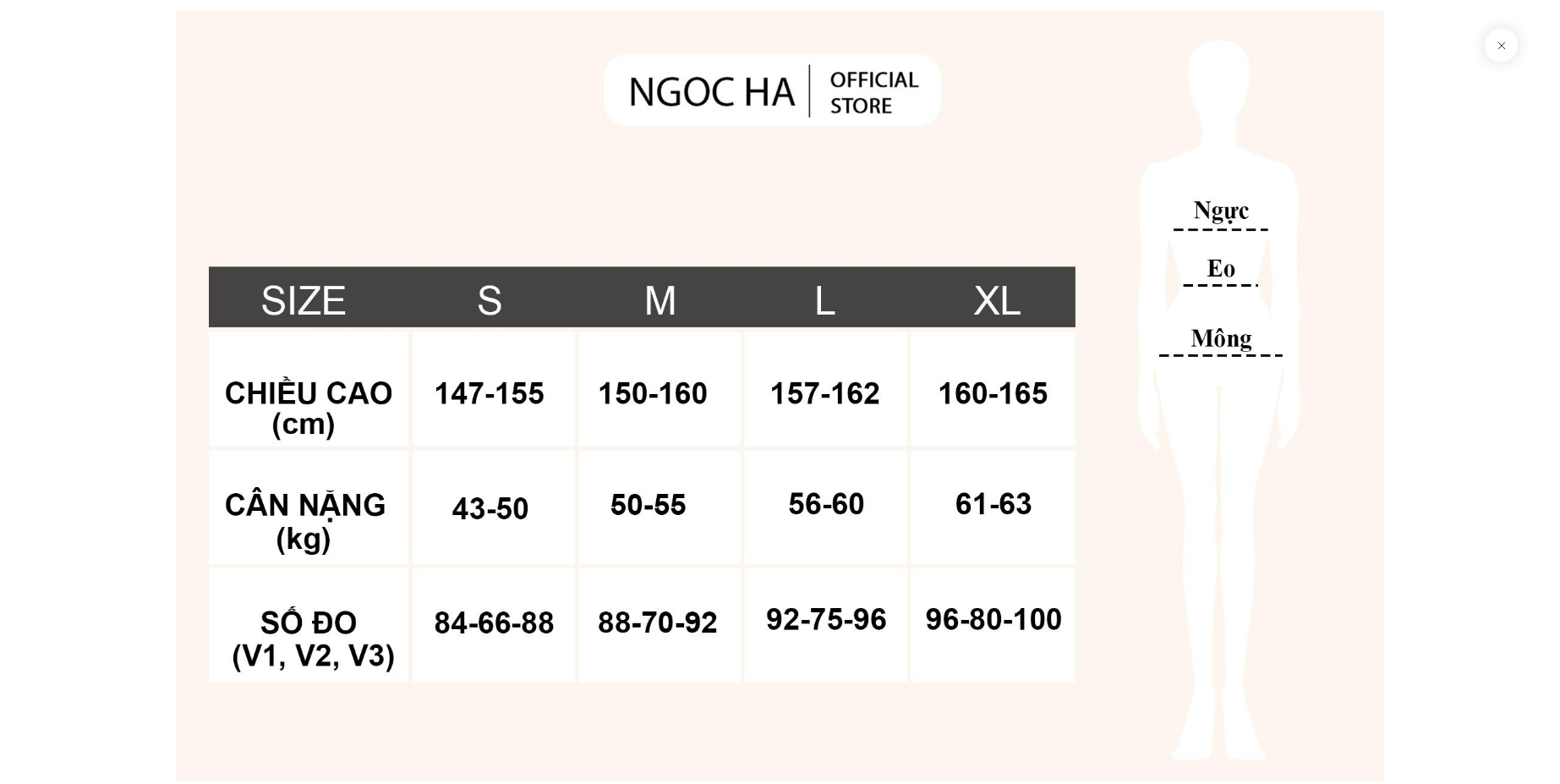
scroll to position [10175, 0]
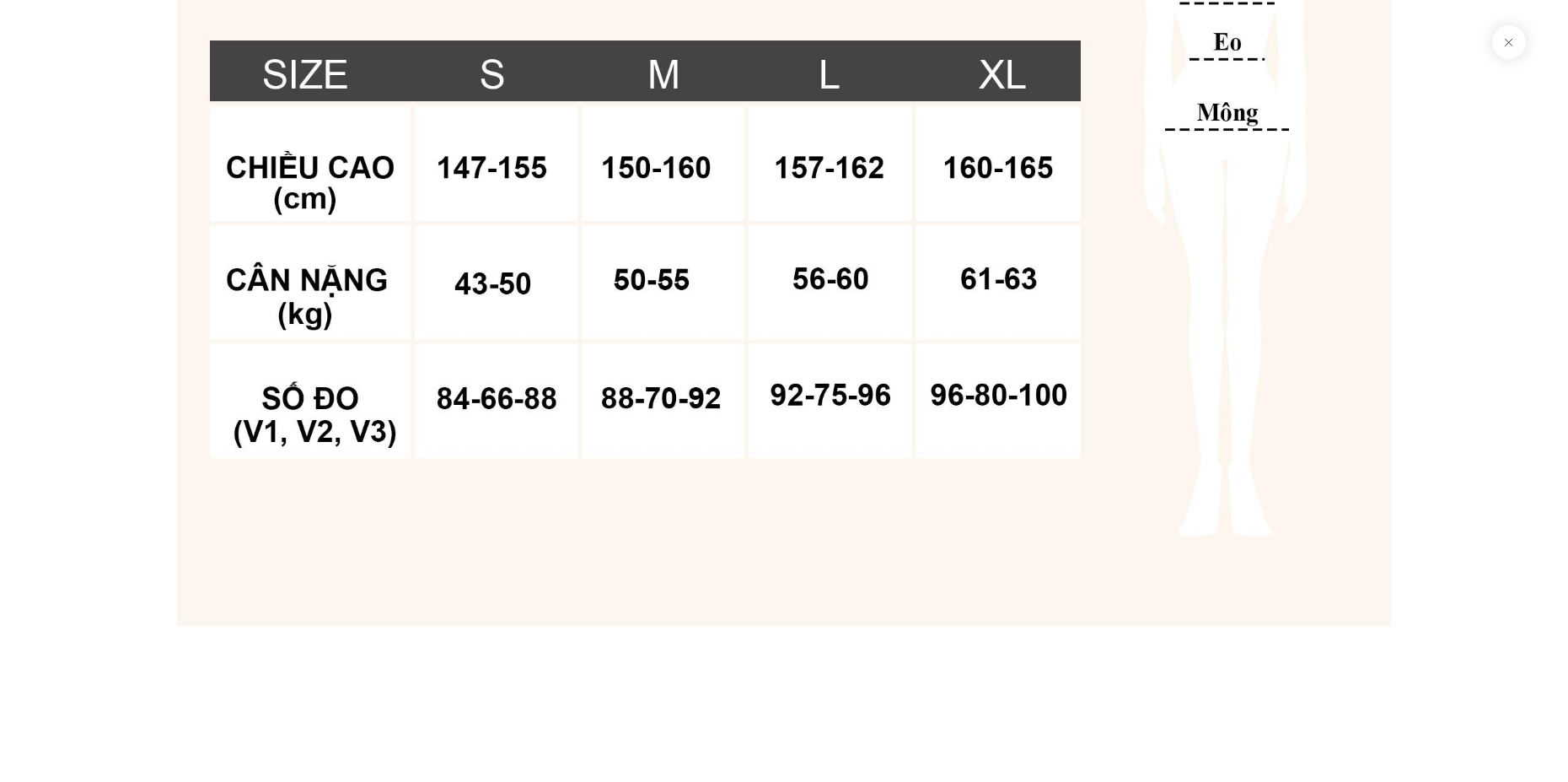
click at [1506, 37] on button at bounding box center [1509, 42] width 34 height 34
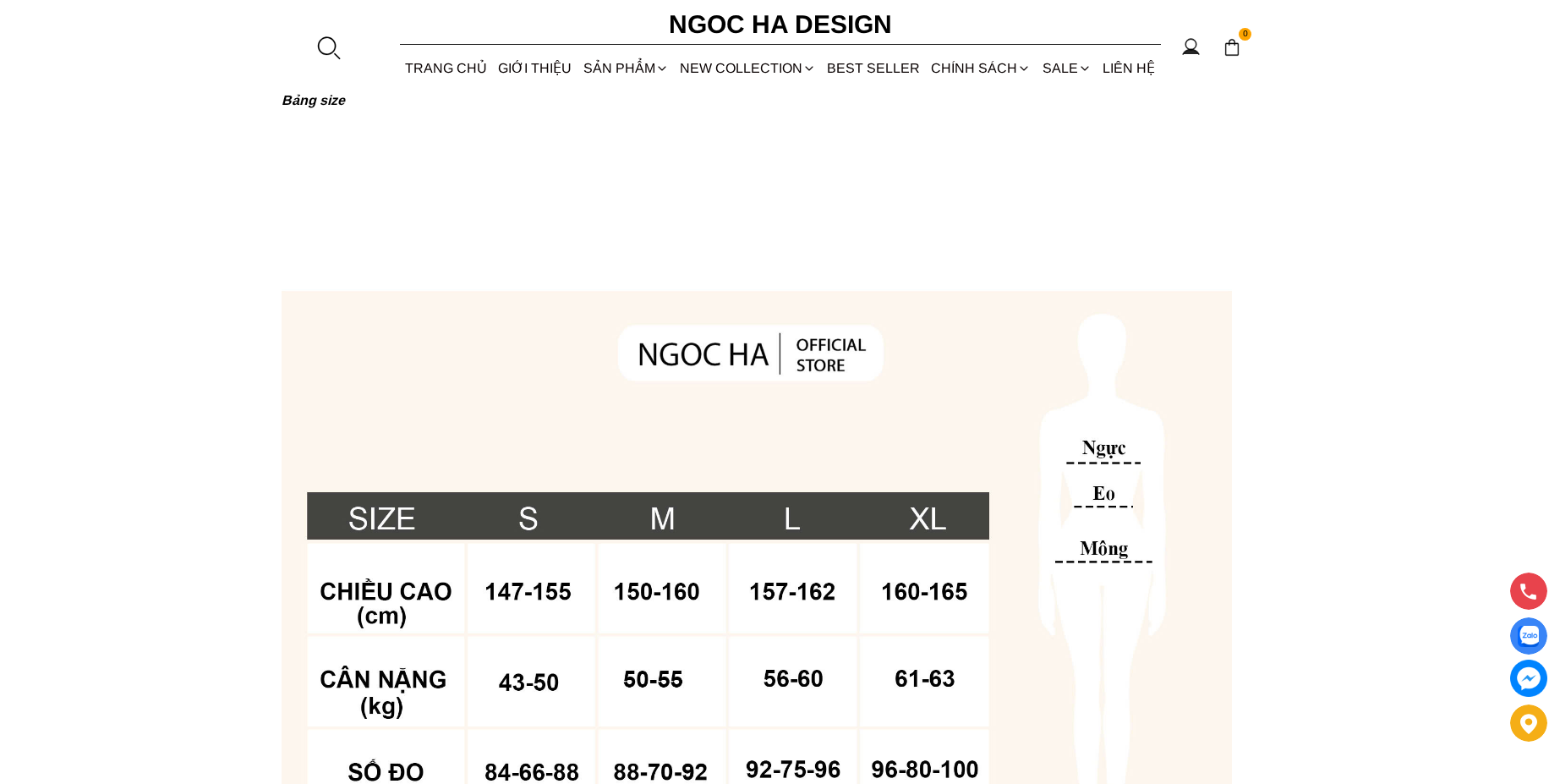
scroll to position [1065, 0]
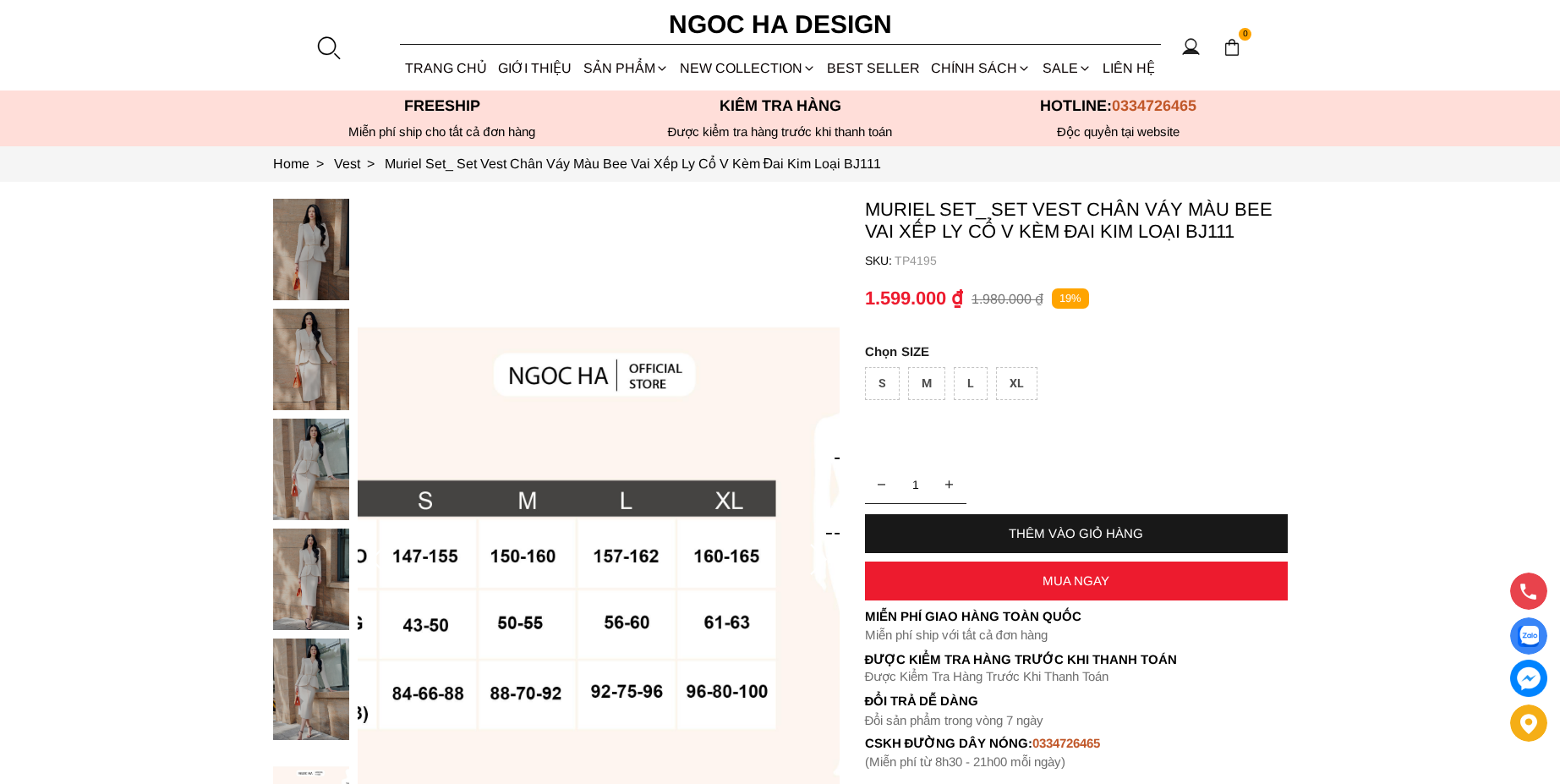
click at [314, 217] on img at bounding box center [311, 249] width 76 height 101
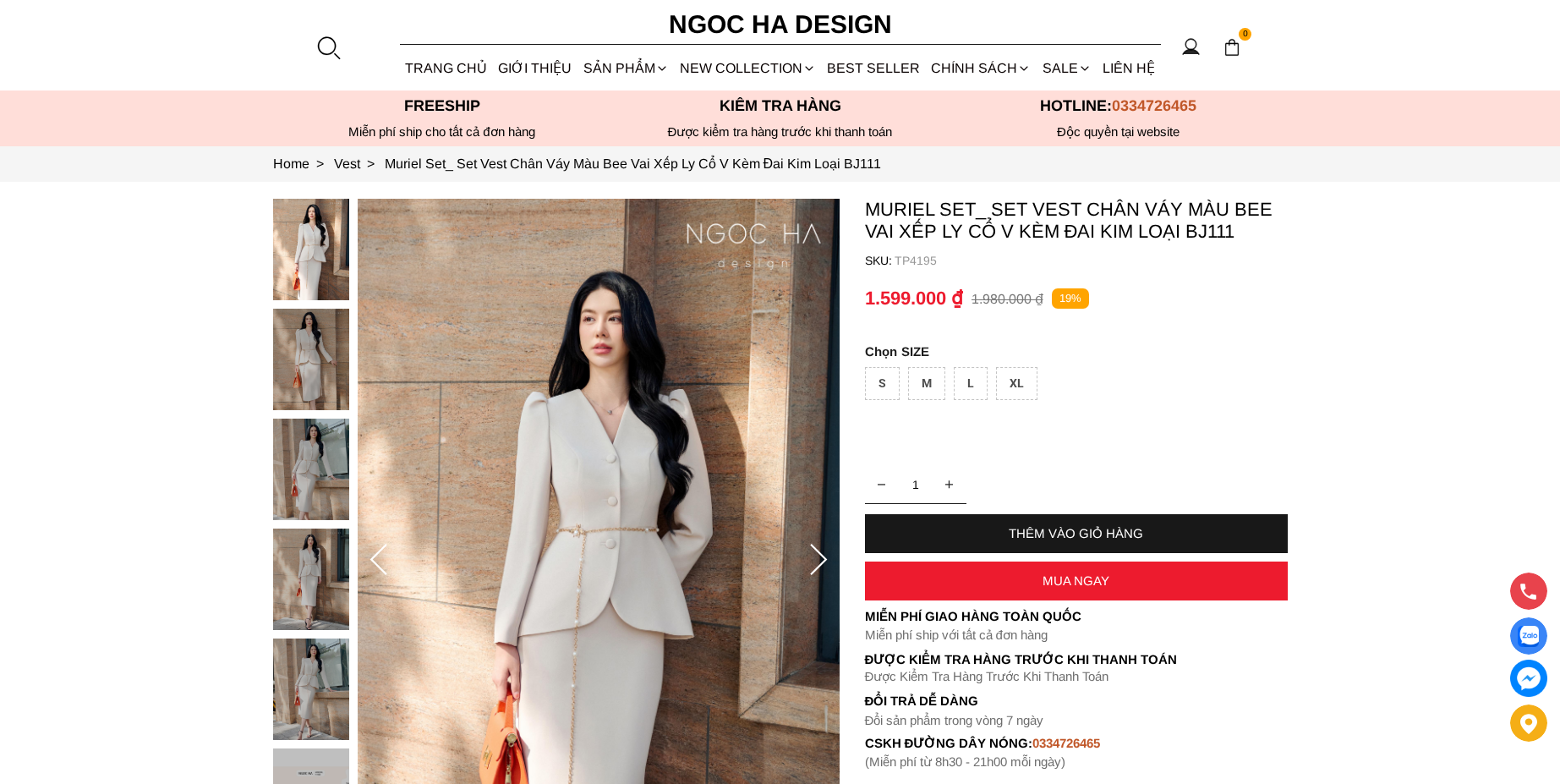
click at [362, 329] on img at bounding box center [599, 560] width 482 height 723
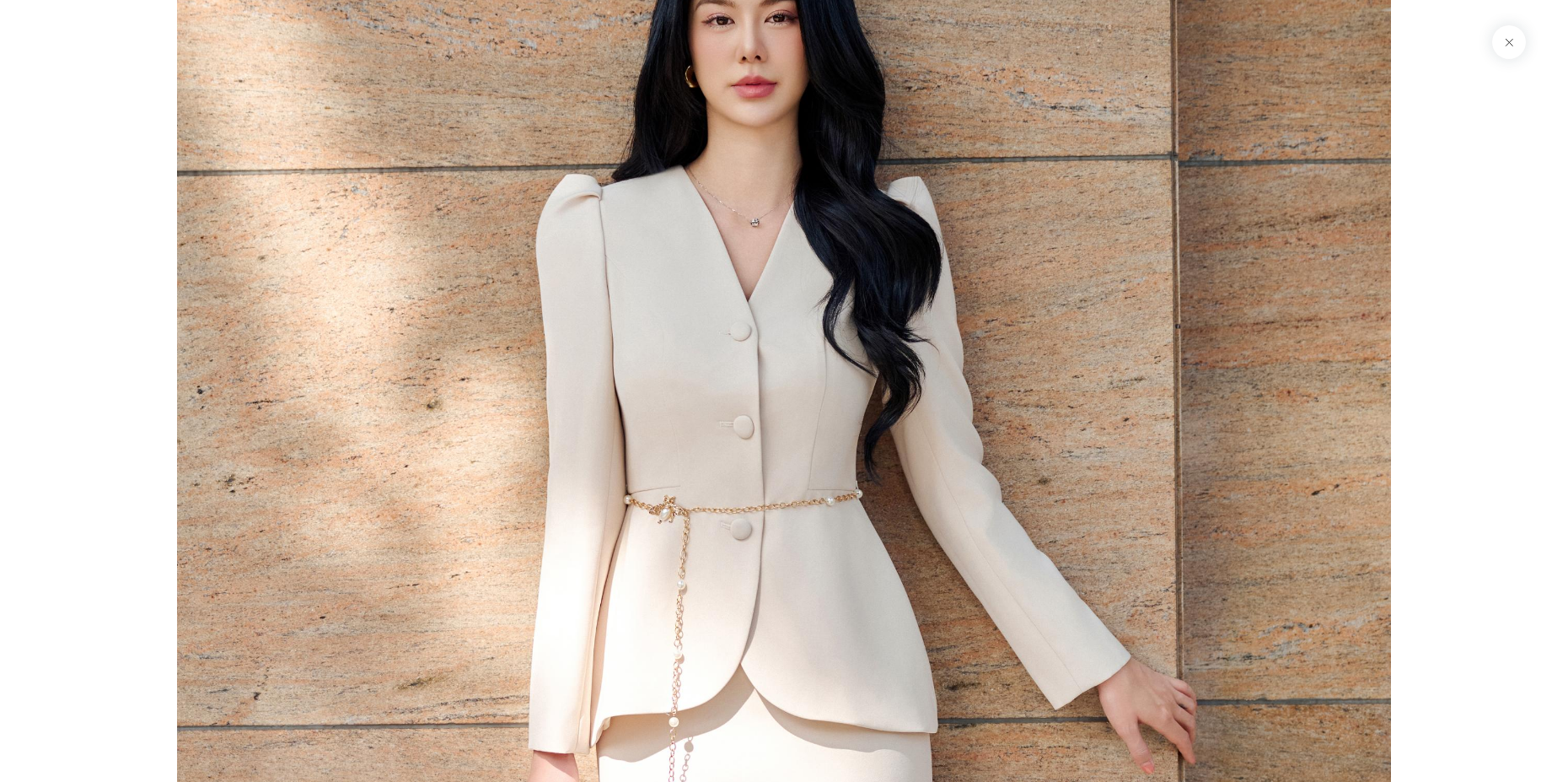
scroll to position [2277, 0]
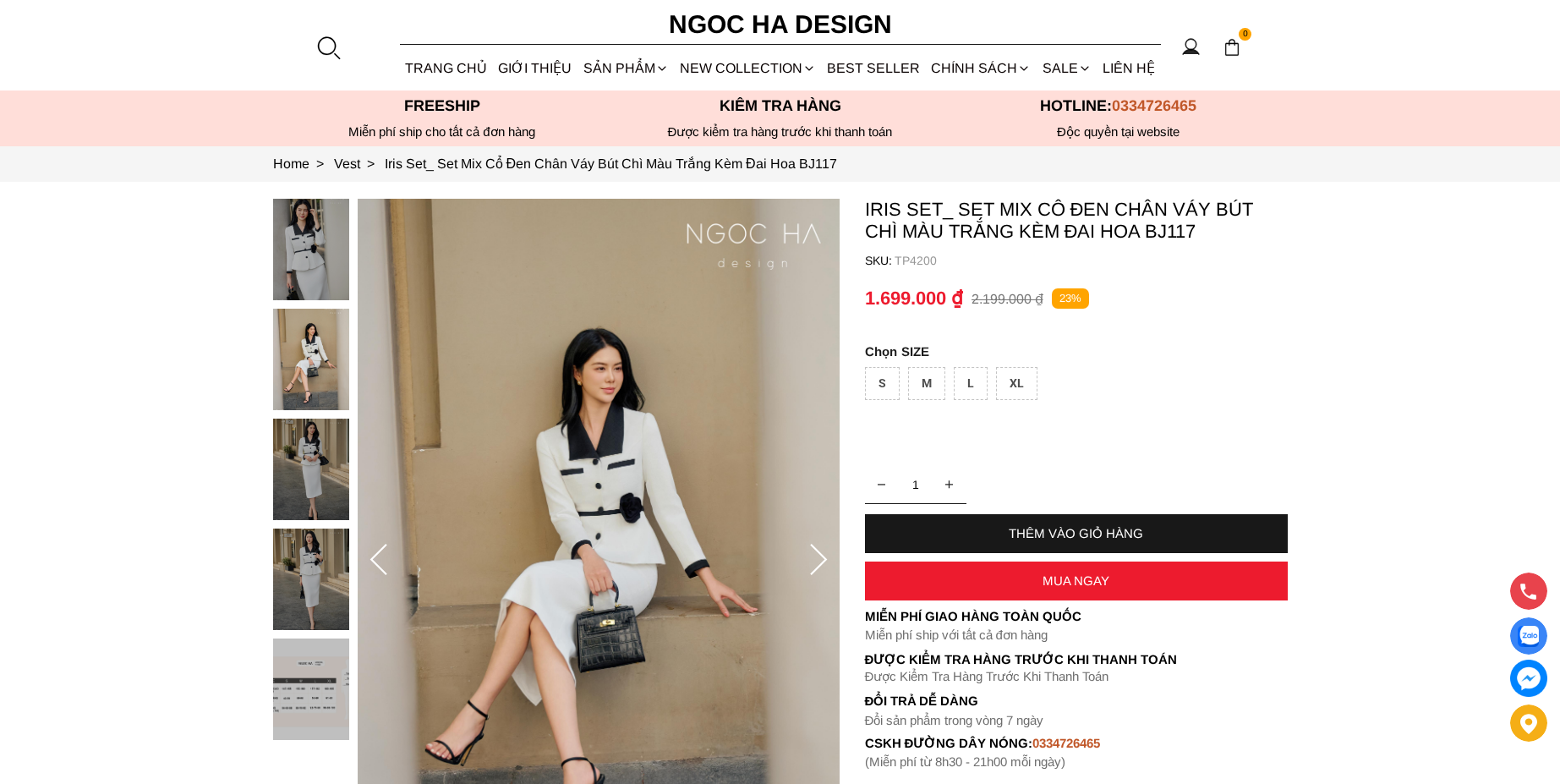
click at [319, 223] on img at bounding box center [311, 249] width 76 height 101
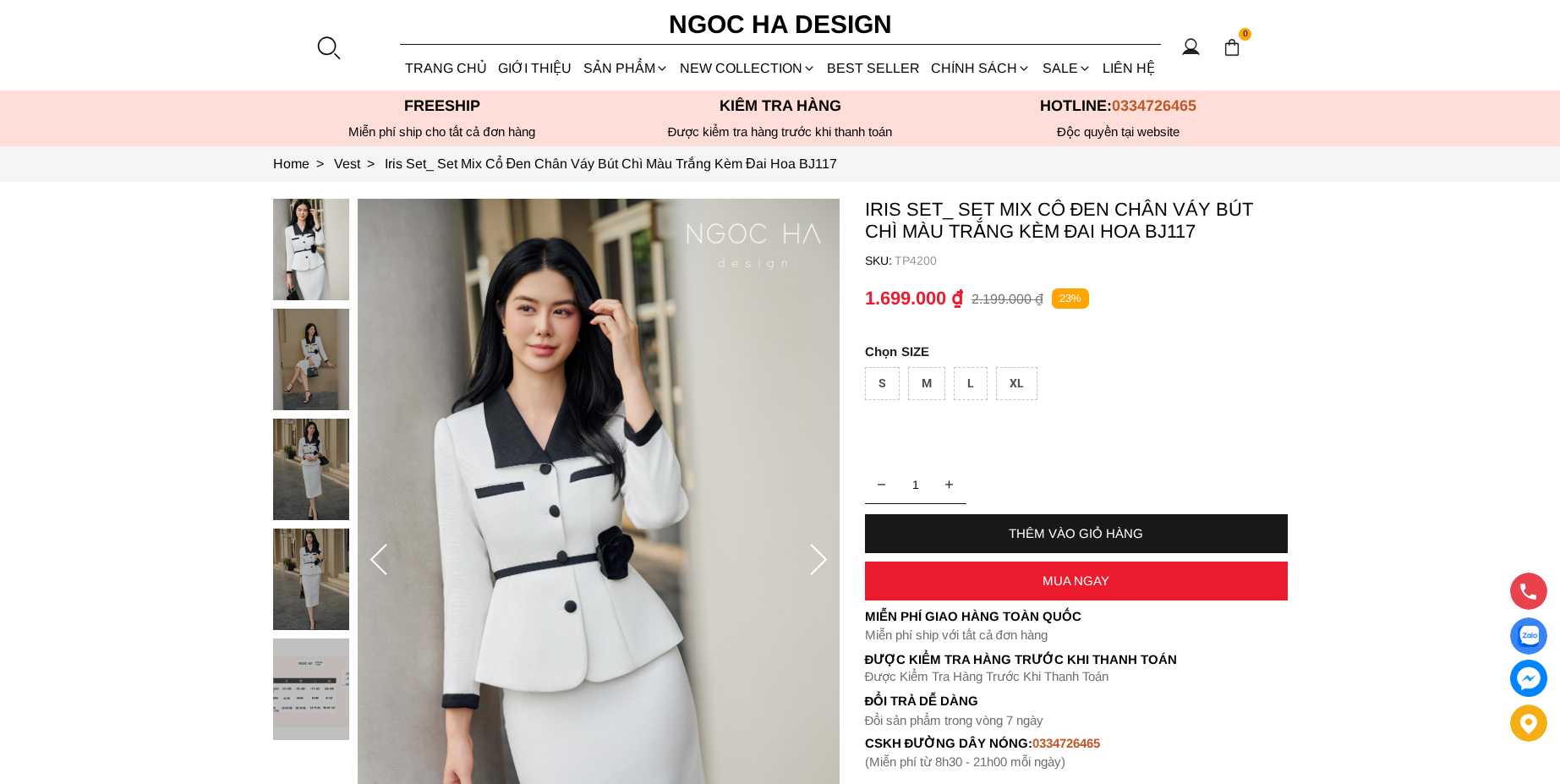
click at [319, 223] on img at bounding box center [311, 249] width 76 height 101
click at [653, 337] on img at bounding box center [599, 560] width 482 height 723
